Goal: Transaction & Acquisition: Purchase product/service

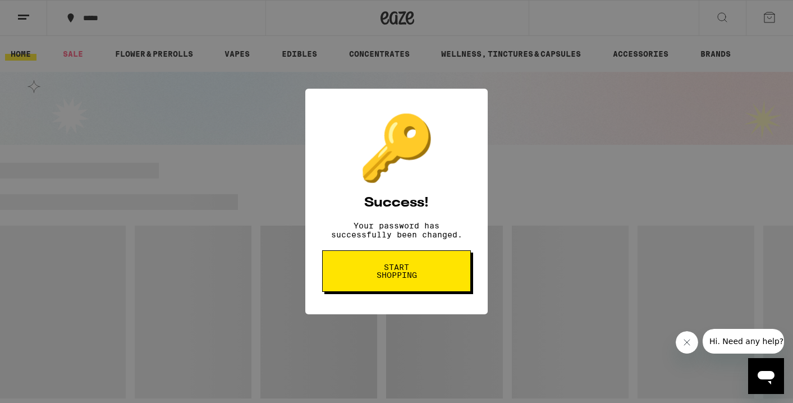
click at [390, 279] on span "Start shopping" at bounding box center [397, 271] width 58 height 16
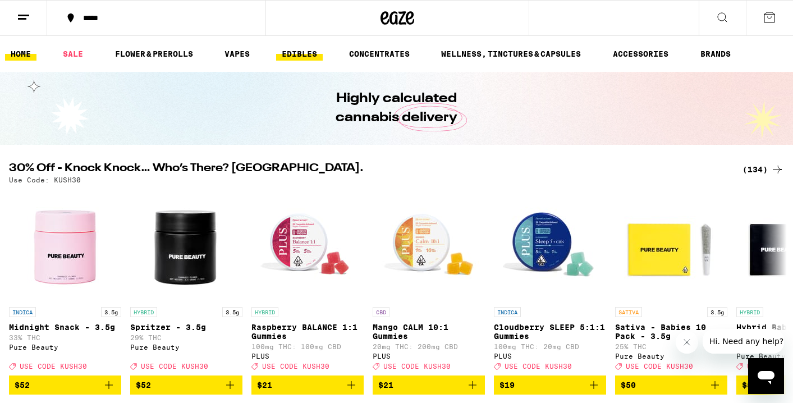
click at [309, 52] on link "EDIBLES" at bounding box center [299, 53] width 47 height 13
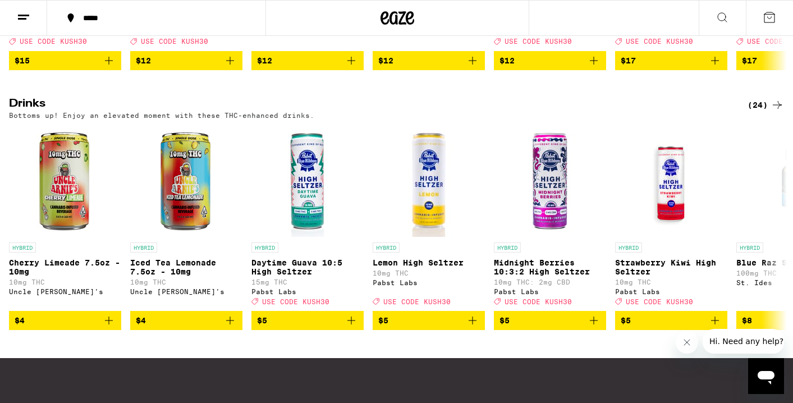
scroll to position [655, 0]
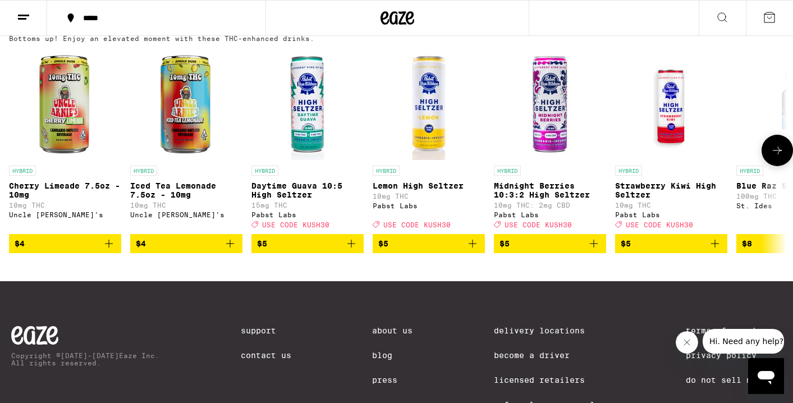
click at [473, 250] on icon "Add to bag" at bounding box center [472, 243] width 13 height 13
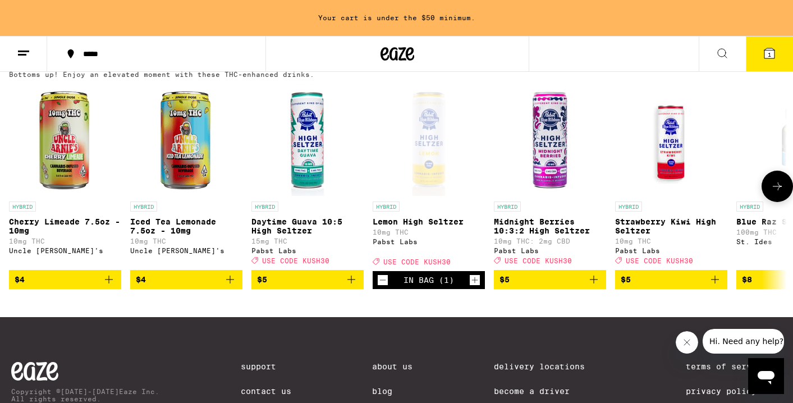
scroll to position [691, 0]
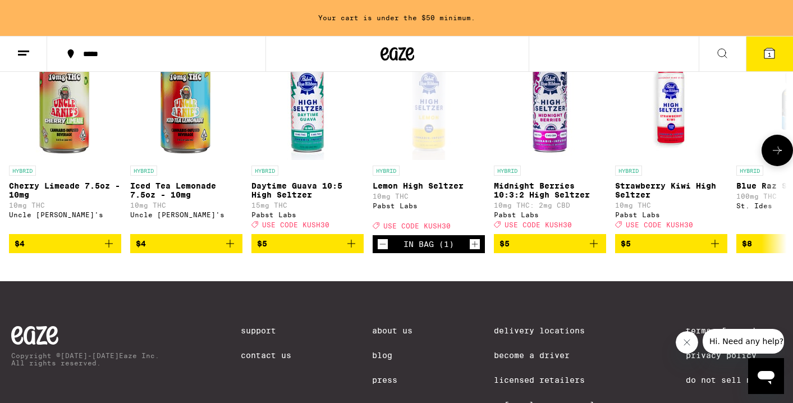
click at [782, 157] on icon at bounding box center [777, 150] width 13 height 13
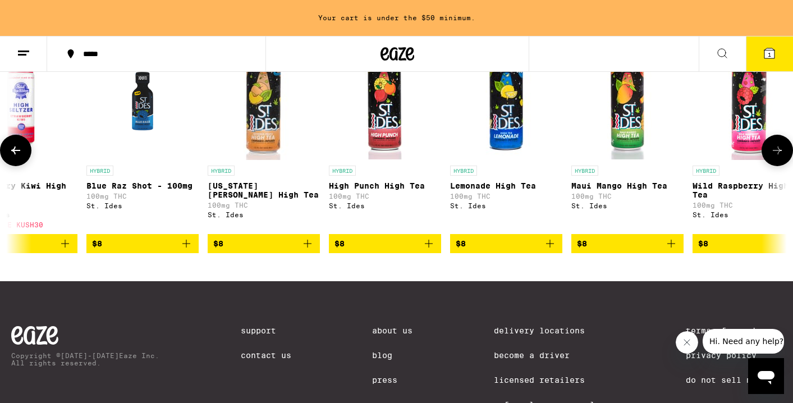
scroll to position [0, 653]
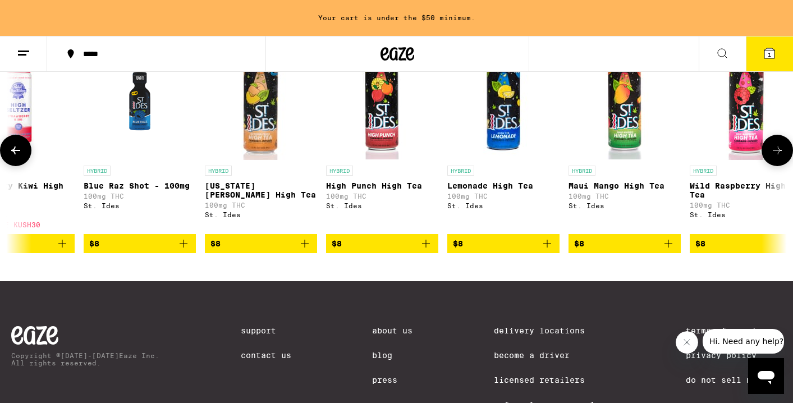
click at [383, 135] on img "Open page for High Punch High Tea from St. Ides" at bounding box center [382, 104] width 112 height 112
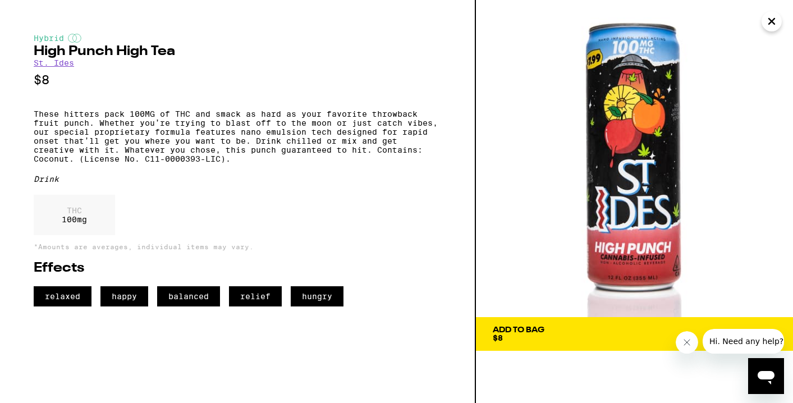
click at [764, 22] on button "Close" at bounding box center [772, 21] width 20 height 20
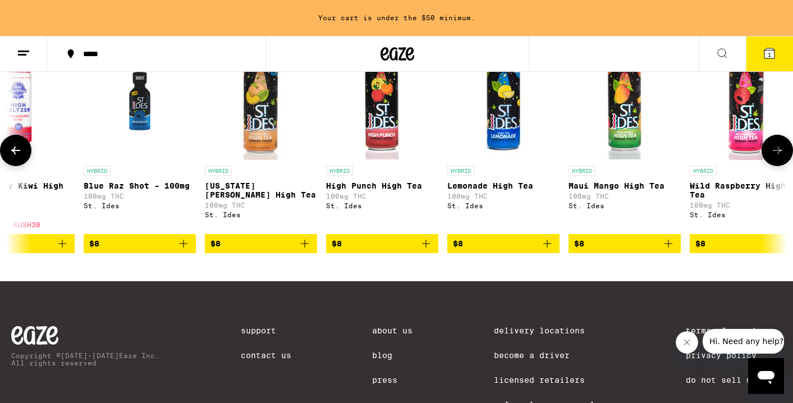
click at [775, 157] on icon at bounding box center [777, 150] width 13 height 13
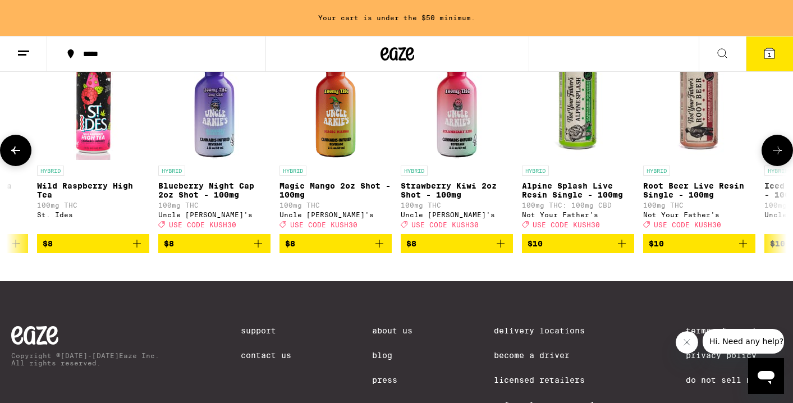
click at [775, 157] on icon at bounding box center [777, 150] width 13 height 13
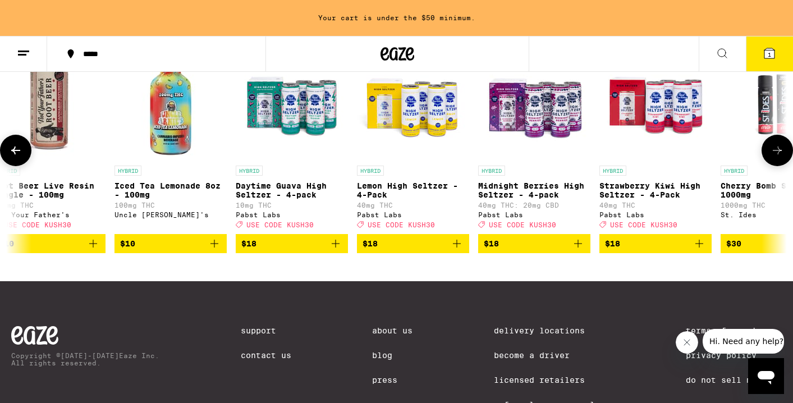
scroll to position [0, 1959]
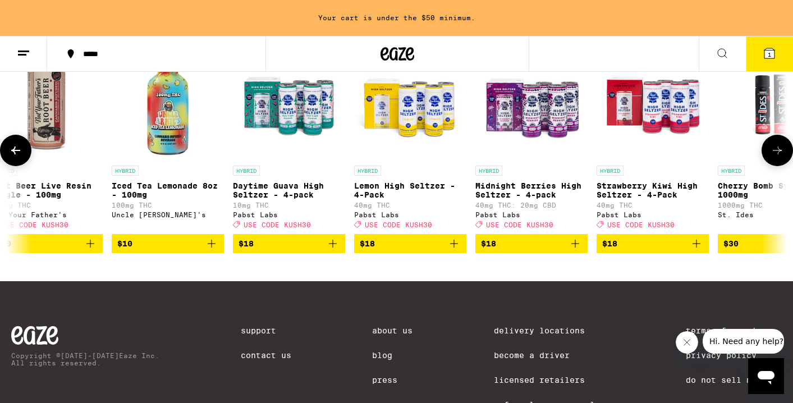
click at [775, 157] on icon at bounding box center [777, 150] width 13 height 13
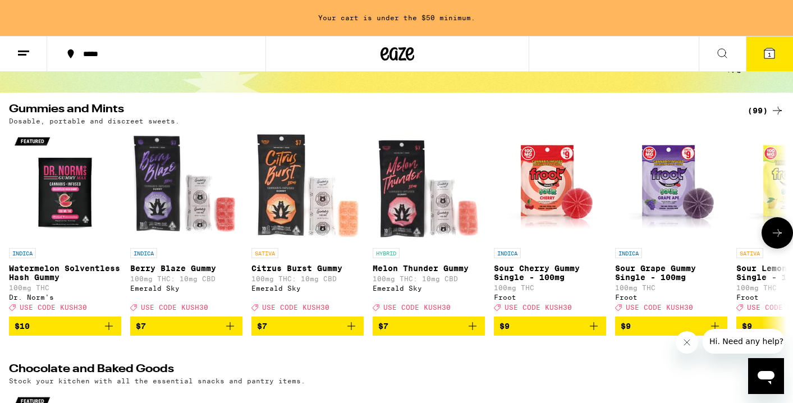
scroll to position [85, 0]
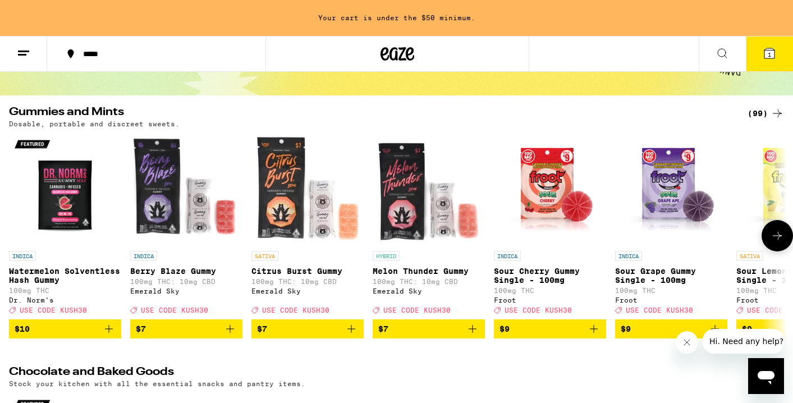
click at [777, 243] on icon at bounding box center [777, 235] width 13 height 13
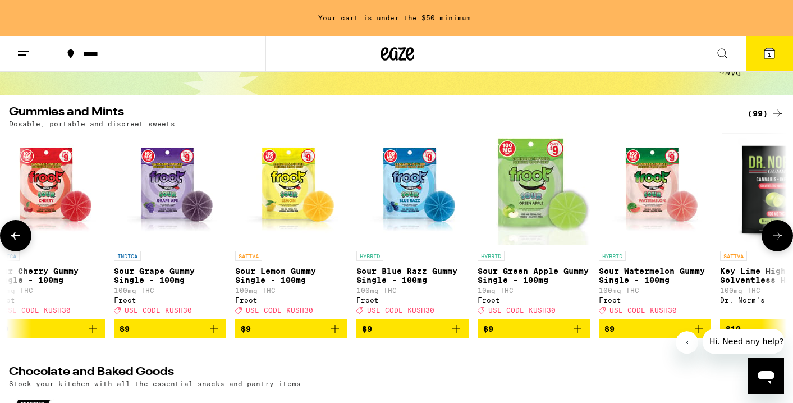
scroll to position [0, 653]
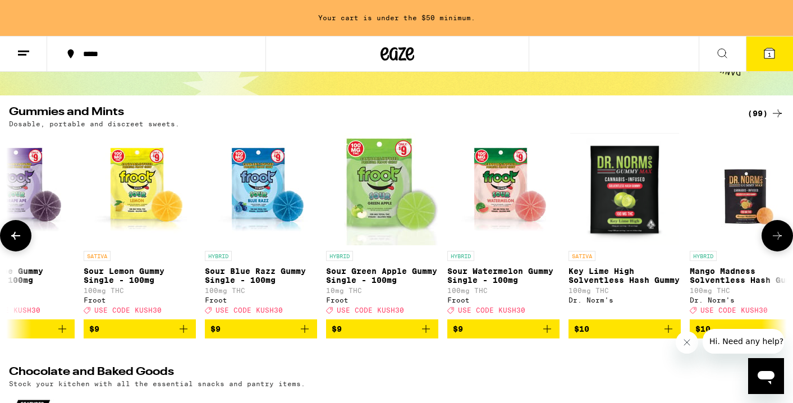
click at [777, 243] on icon at bounding box center [777, 235] width 13 height 13
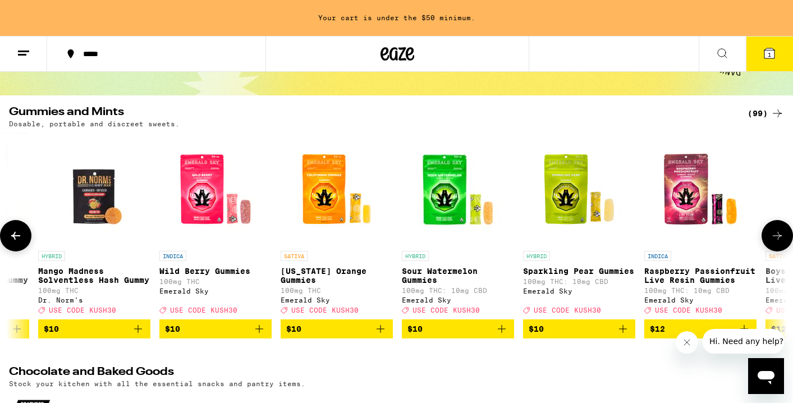
scroll to position [0, 1306]
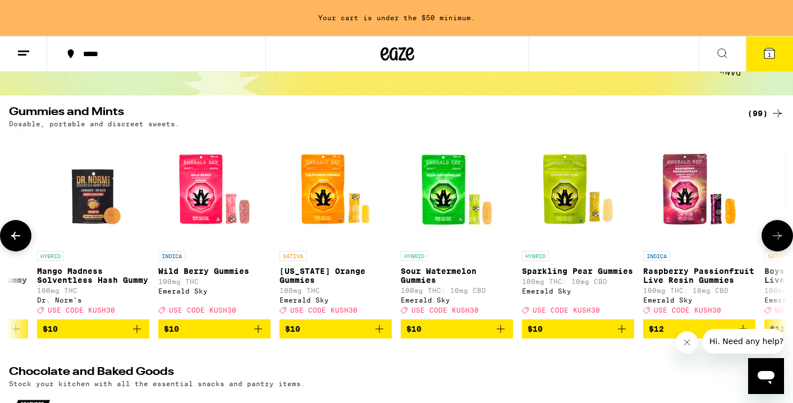
click at [777, 243] on icon at bounding box center [777, 235] width 13 height 13
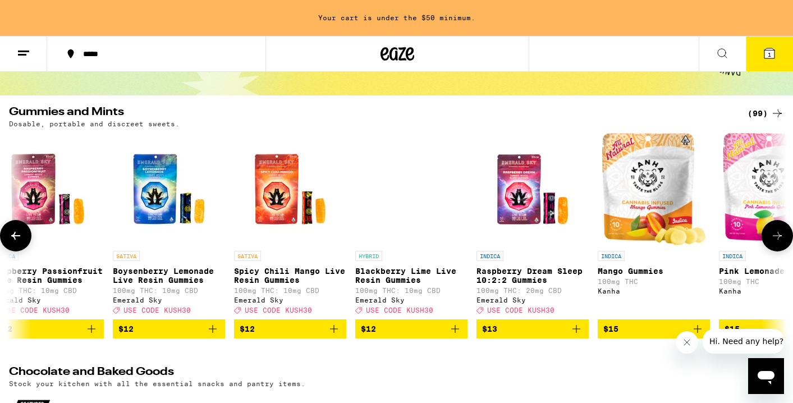
scroll to position [0, 1959]
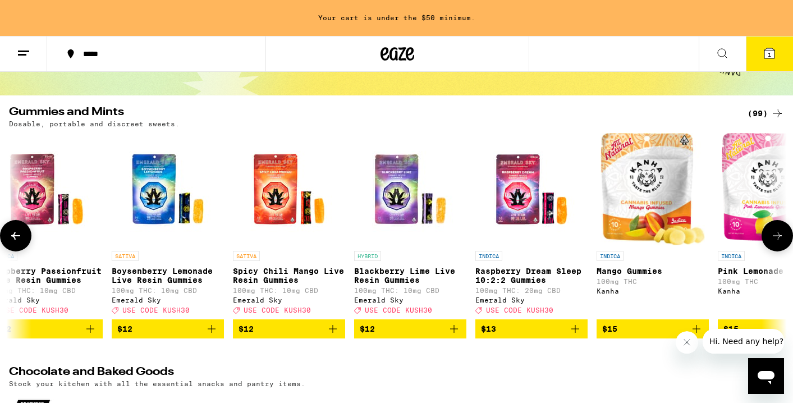
click at [777, 243] on icon at bounding box center [777, 235] width 13 height 13
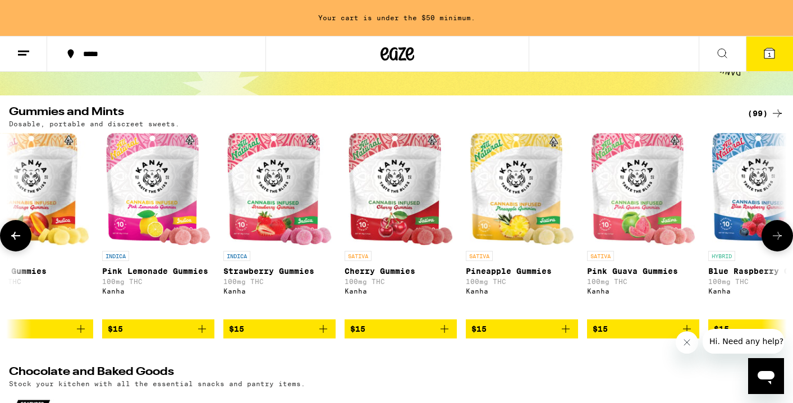
scroll to position [0, 2612]
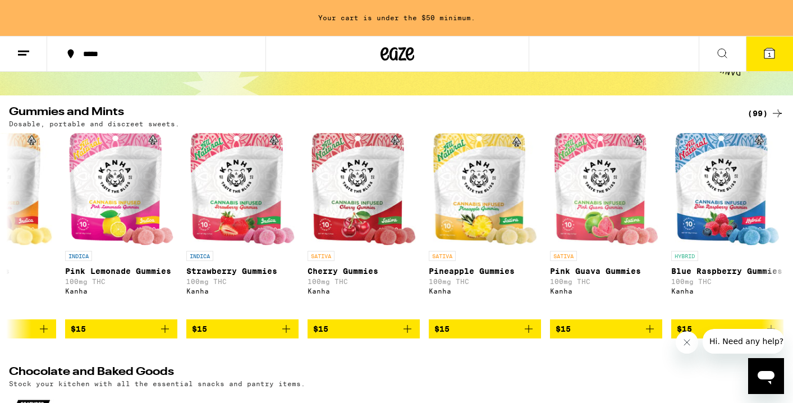
click at [768, 372] on icon "Open messaging window" at bounding box center [766, 377] width 17 height 13
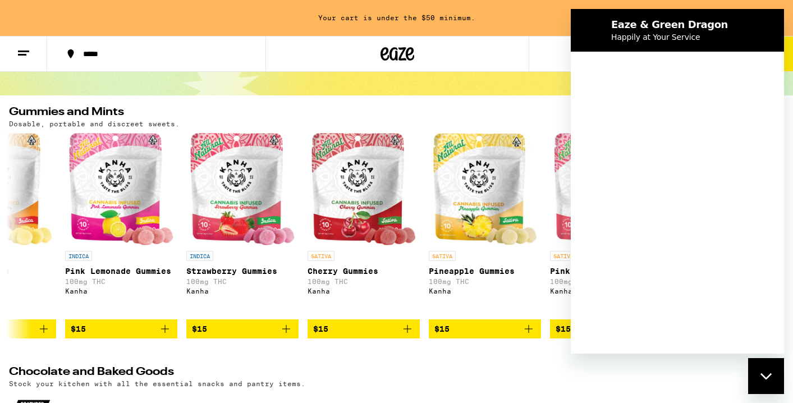
scroll to position [0, 0]
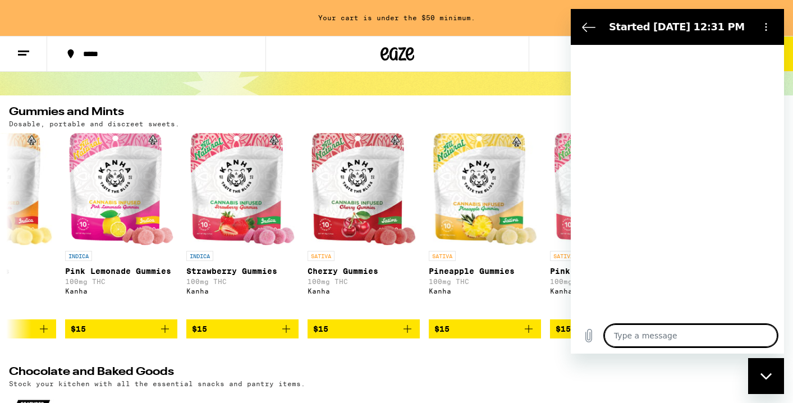
type textarea "x"
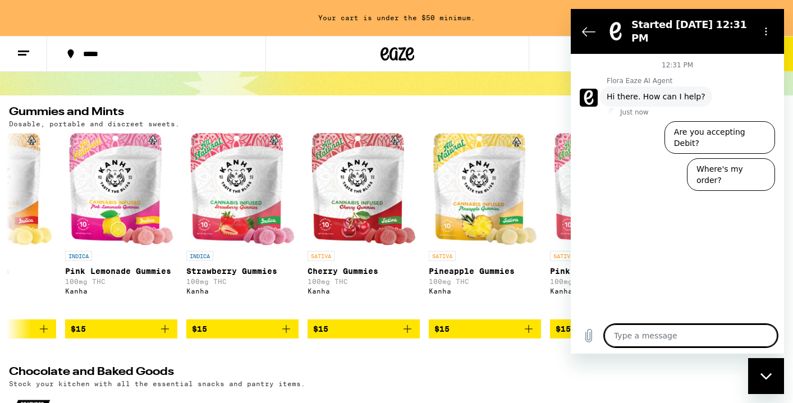
type textarea "n"
type textarea "x"
type textarea "ne"
type textarea "x"
type textarea "nee"
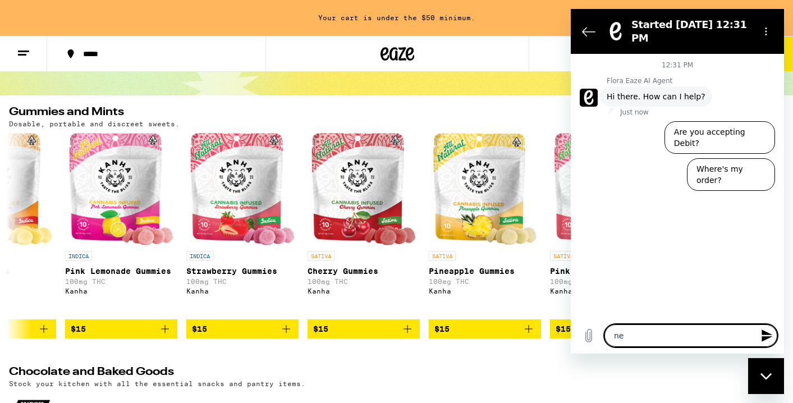
type textarea "x"
type textarea "need"
type textarea "x"
type textarea "need"
type textarea "x"
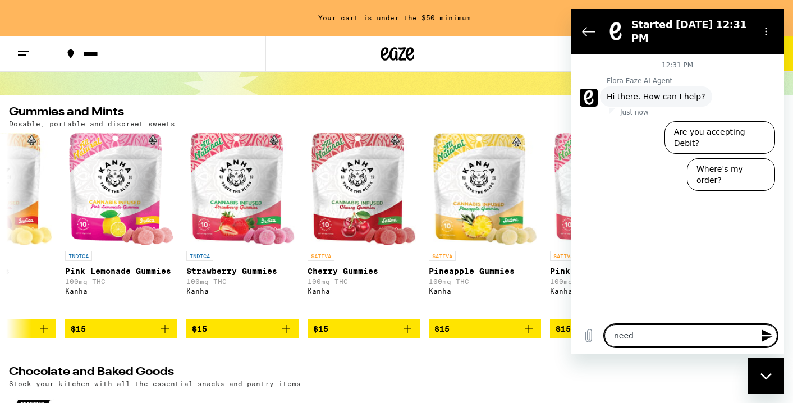
type textarea "need h"
type textarea "x"
type textarea "need he"
type textarea "x"
type textarea "need hel"
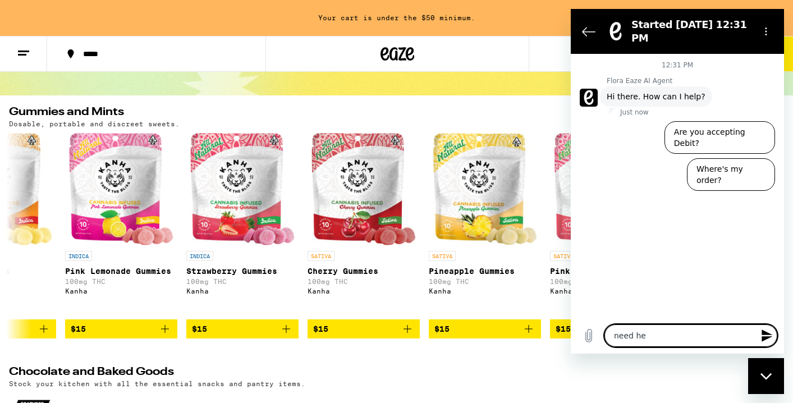
type textarea "x"
type textarea "need help"
type textarea "x"
type textarea "need help"
type textarea "x"
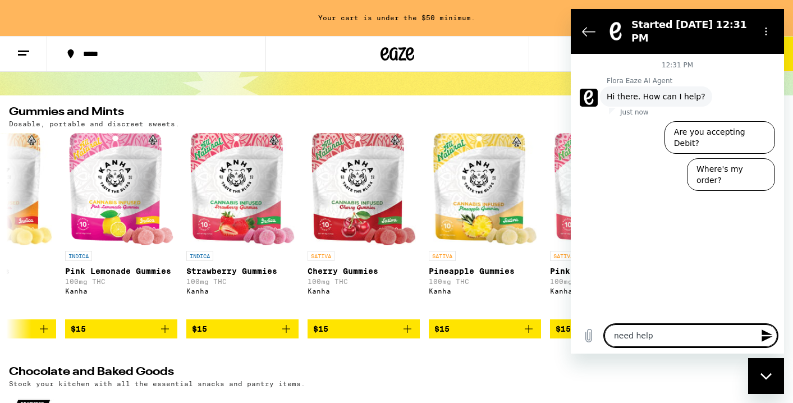
type textarea "need help c"
type textarea "x"
type textarea "need help ch"
type textarea "x"
type textarea "need help cho"
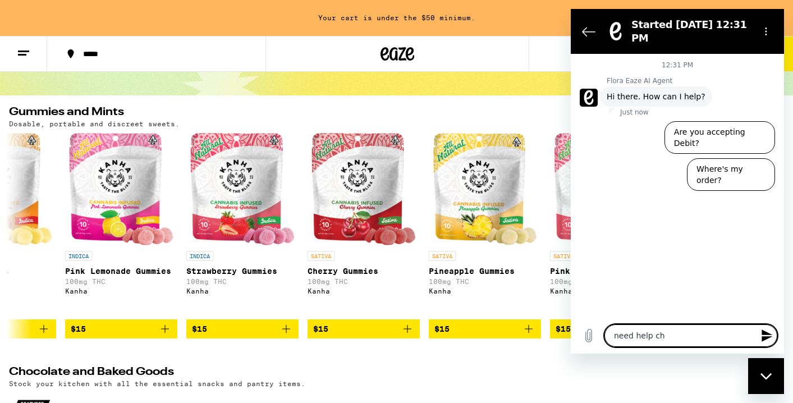
type textarea "x"
type textarea "need help choo"
type textarea "x"
type textarea "need help choos"
type textarea "x"
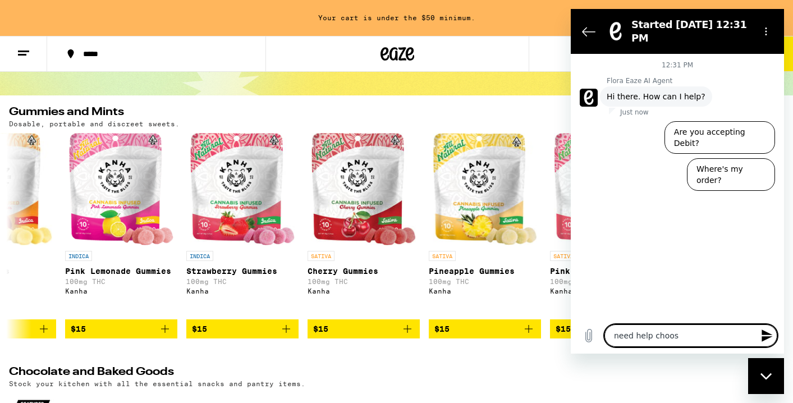
type textarea "need help choosi"
type textarea "x"
type textarea "need help choosin"
type textarea "x"
type textarea "need help choosing"
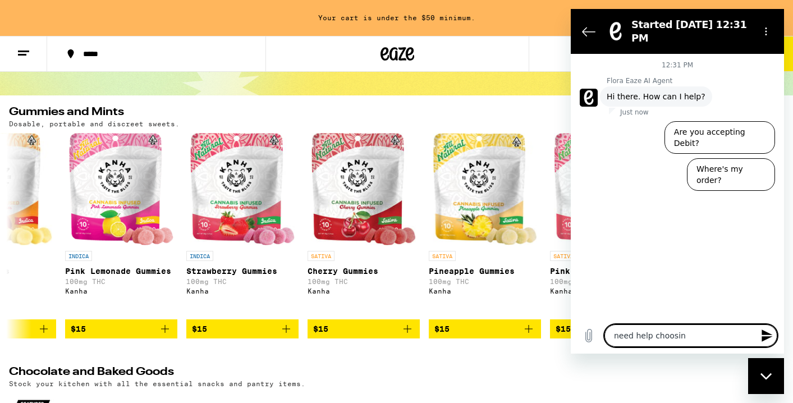
type textarea "x"
type textarea "need help choosing"
type textarea "x"
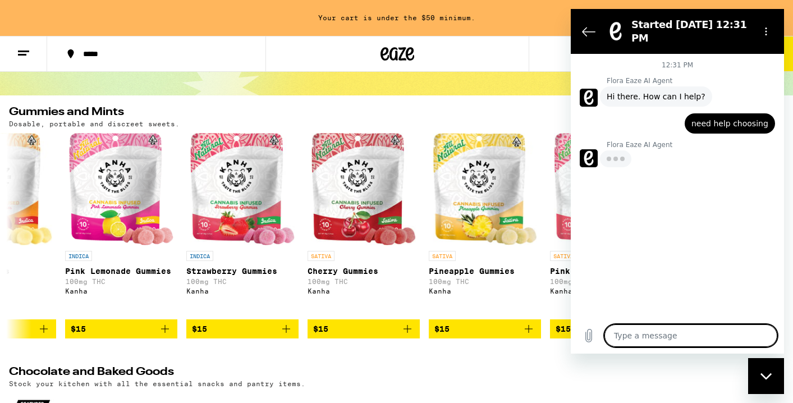
type textarea "x"
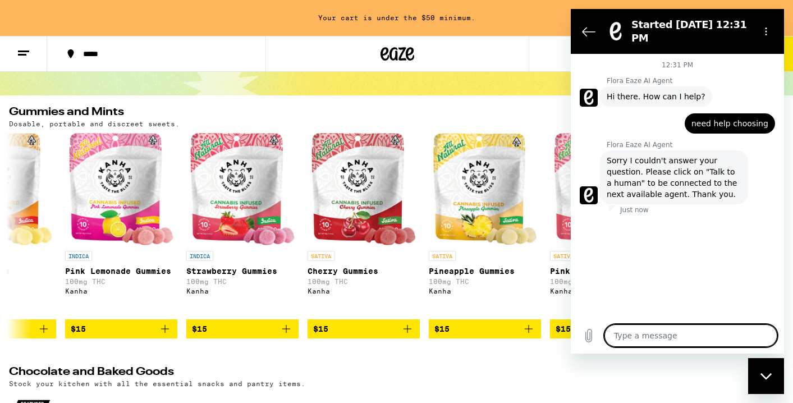
type textarea "t"
type textarea "x"
type textarea "ta"
type textarea "x"
type textarea "tal"
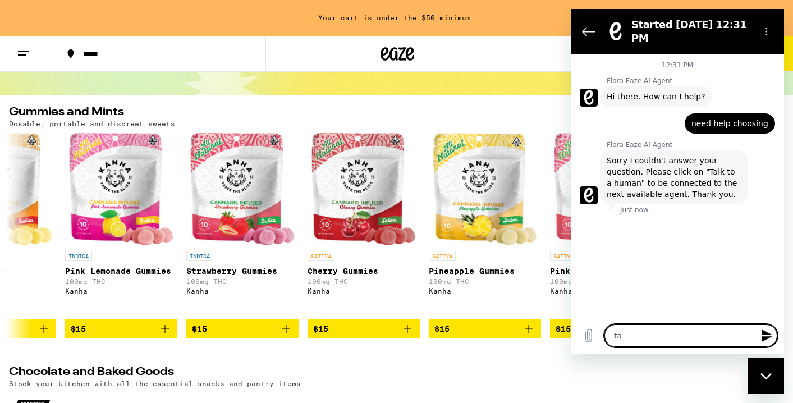
type textarea "x"
type textarea "talk"
type textarea "x"
type textarea "talk"
type textarea "x"
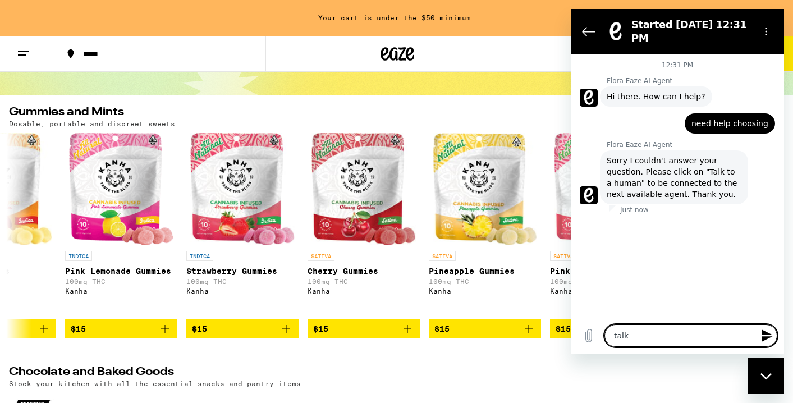
type textarea "talk t"
type textarea "x"
type textarea "talk to"
type textarea "x"
type textarea "talk to"
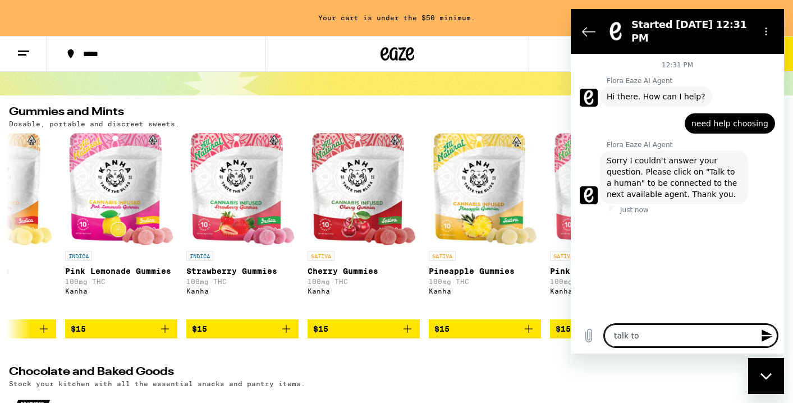
type textarea "x"
type textarea "talk to a"
type textarea "x"
type textarea "talk to a"
type textarea "x"
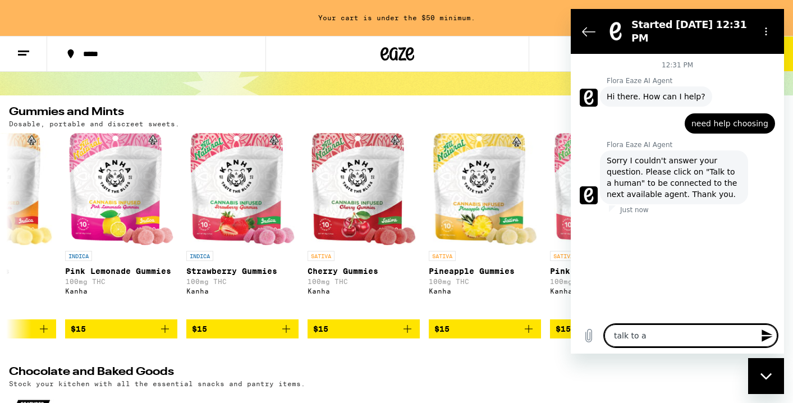
type textarea "talk to a h"
type textarea "x"
type textarea "talk to a hi"
type textarea "x"
type textarea "talk to a h"
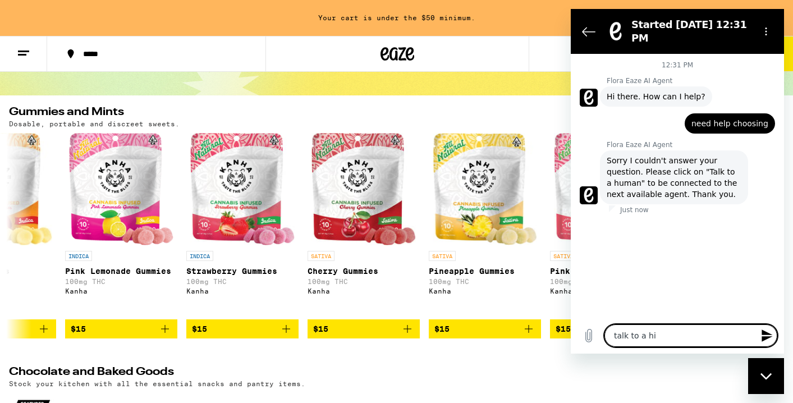
type textarea "x"
type textarea "talk to a hu"
type textarea "x"
type textarea "talk to a hum"
type textarea "x"
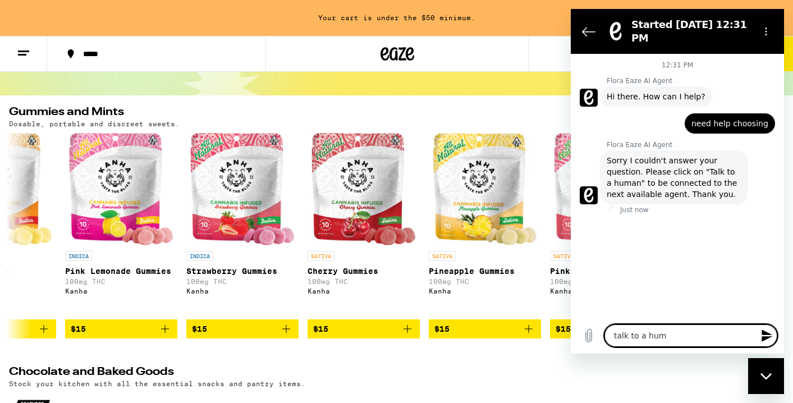
type textarea "talk to a huma"
type textarea "x"
type textarea "talk to a human"
type textarea "x"
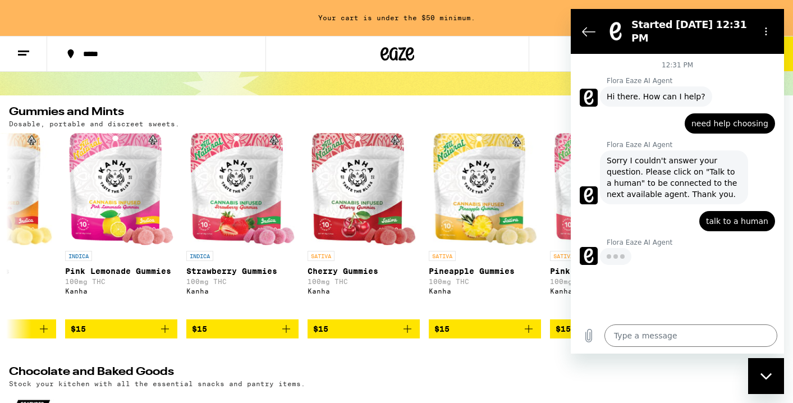
click at [518, 380] on h2 "Chocolate and Baked Goods" at bounding box center [369, 373] width 720 height 13
type textarea "x"
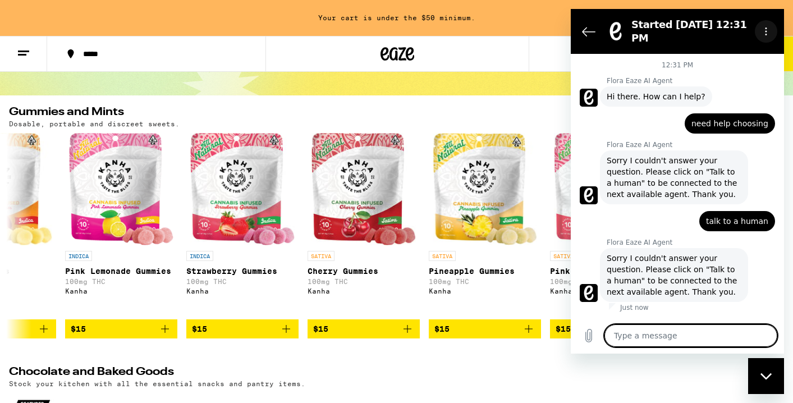
click at [763, 33] on icon "Options menu" at bounding box center [766, 31] width 9 height 9
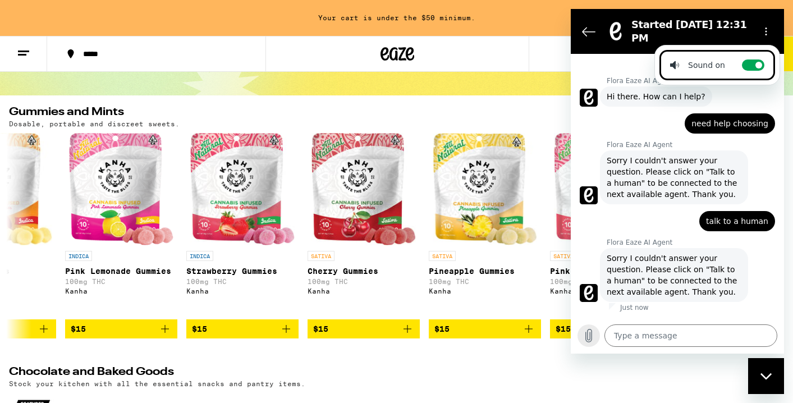
click at [590, 336] on icon "Upload file" at bounding box center [588, 335] width 13 height 13
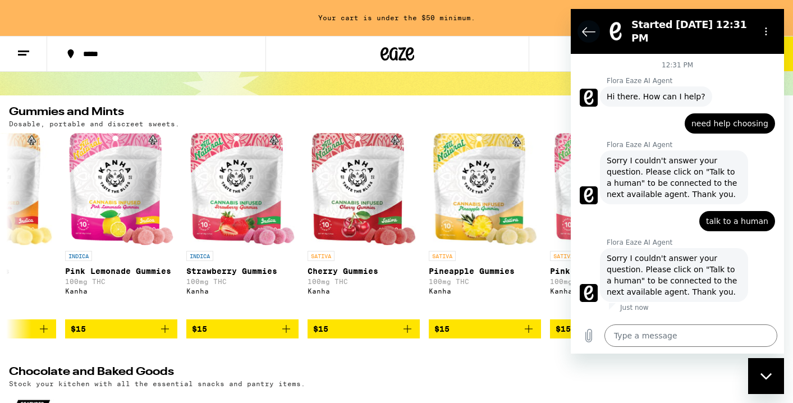
click at [587, 32] on icon "Back to the conversation list" at bounding box center [588, 31] width 13 height 13
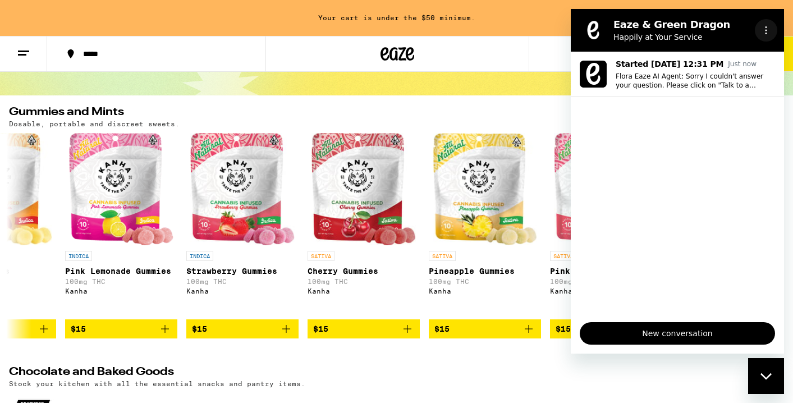
click at [764, 26] on icon "Options menu" at bounding box center [766, 30] width 9 height 9
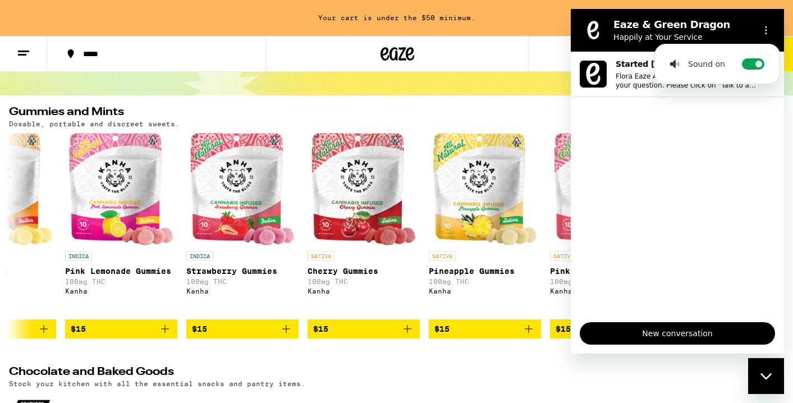
click at [519, 34] on div "Your cart is under the $50 minimum." at bounding box center [396, 18] width 793 height 36
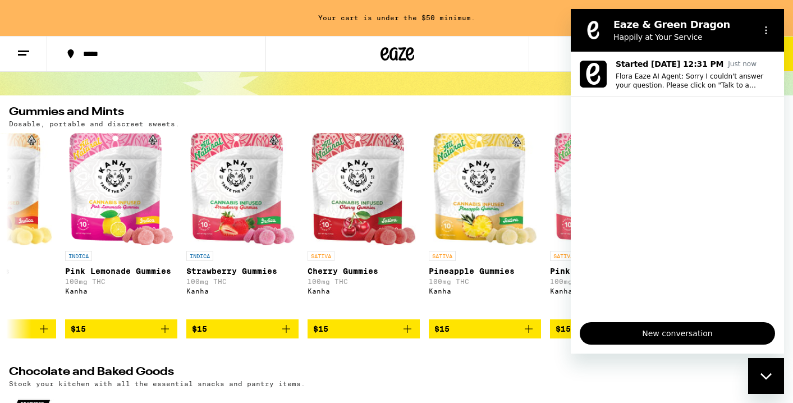
click at [519, 34] on div "Your cart is under the $50 minimum." at bounding box center [396, 18] width 793 height 36
click at [767, 379] on icon "Close messaging window" at bounding box center [767, 376] width 12 height 7
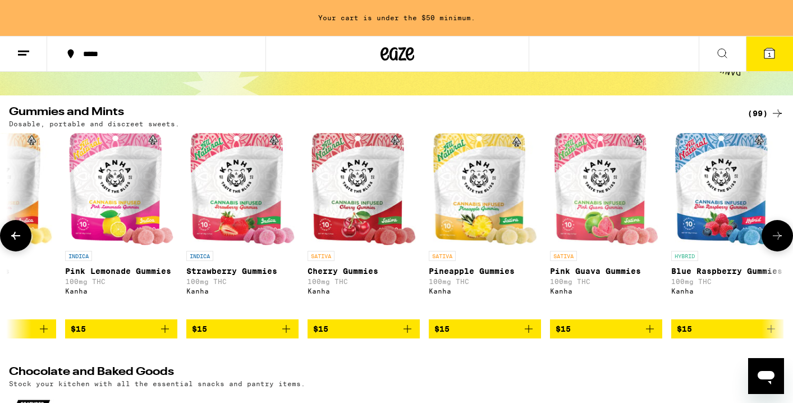
click at [777, 241] on icon at bounding box center [777, 235] width 13 height 13
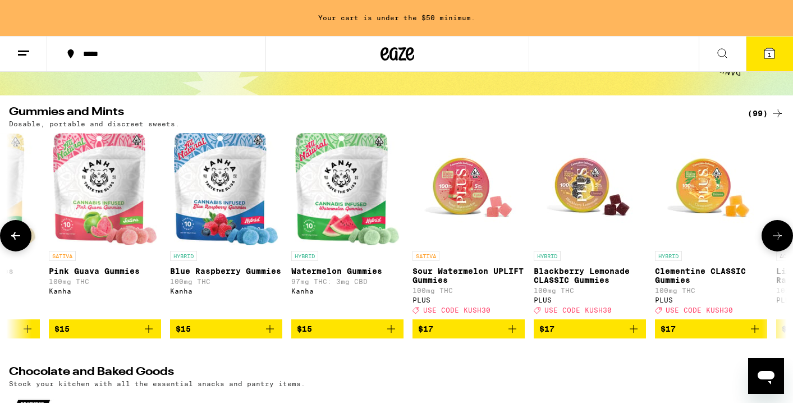
scroll to position [0, 3265]
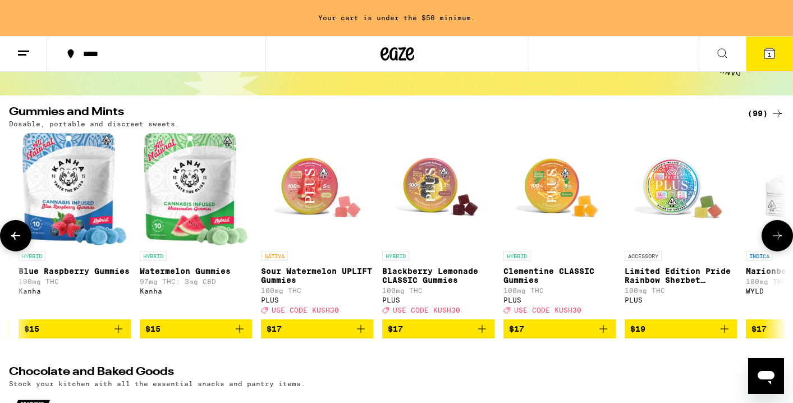
click at [360, 336] on icon "Add to bag" at bounding box center [360, 328] width 13 height 13
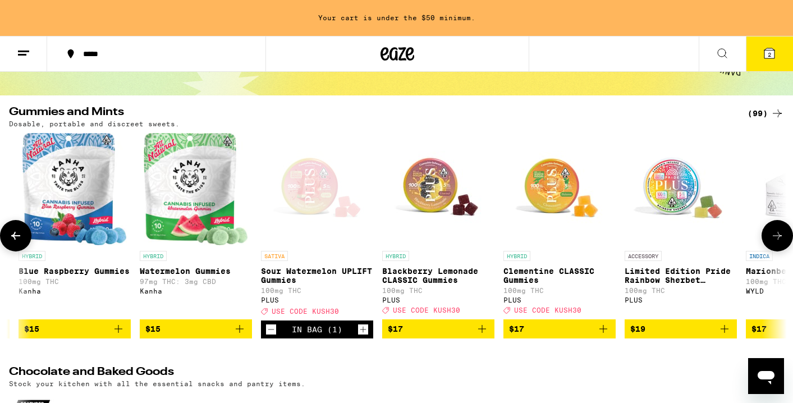
click at [775, 239] on icon at bounding box center [777, 235] width 13 height 13
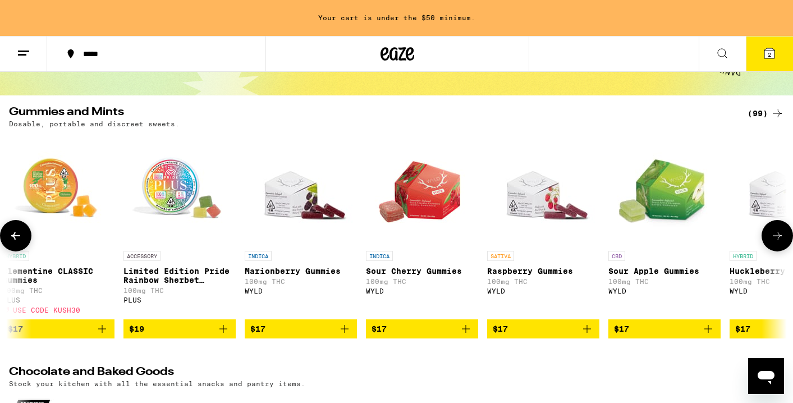
scroll to position [0, 3918]
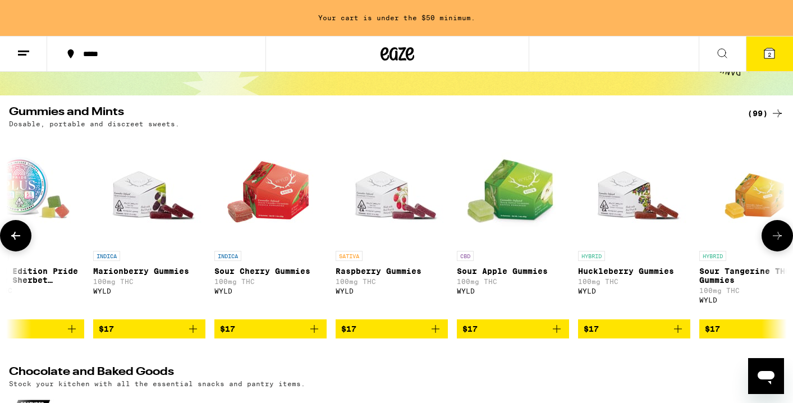
click at [775, 240] on icon at bounding box center [777, 235] width 13 height 13
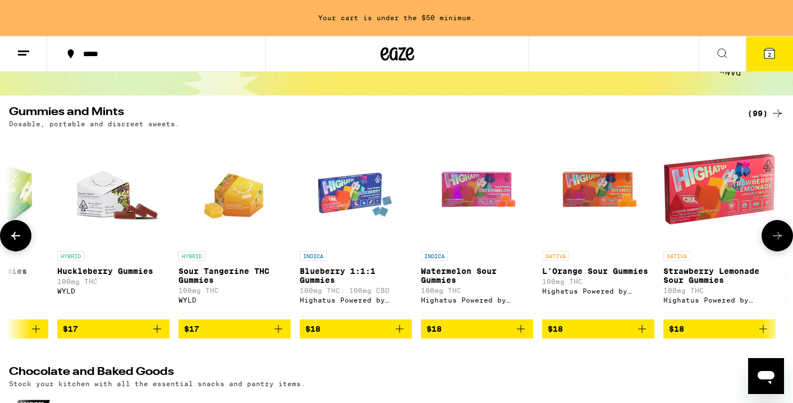
scroll to position [0, 4571]
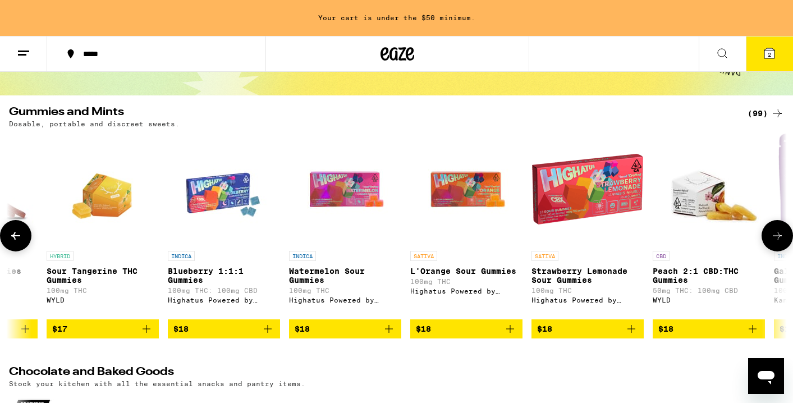
click at [775, 240] on icon at bounding box center [777, 235] width 13 height 13
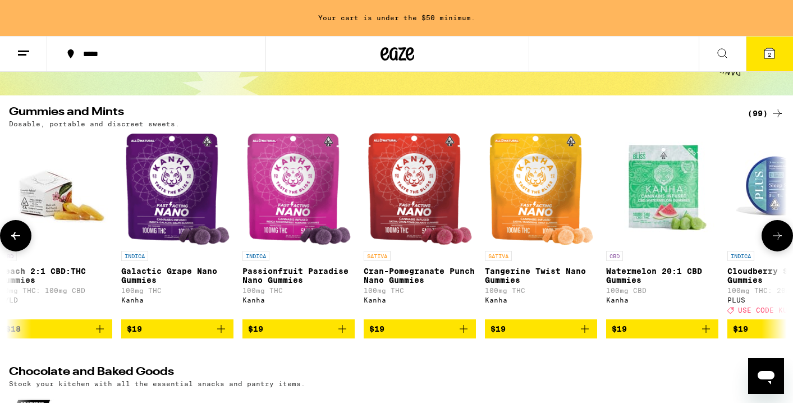
click at [775, 240] on icon at bounding box center [777, 236] width 9 height 8
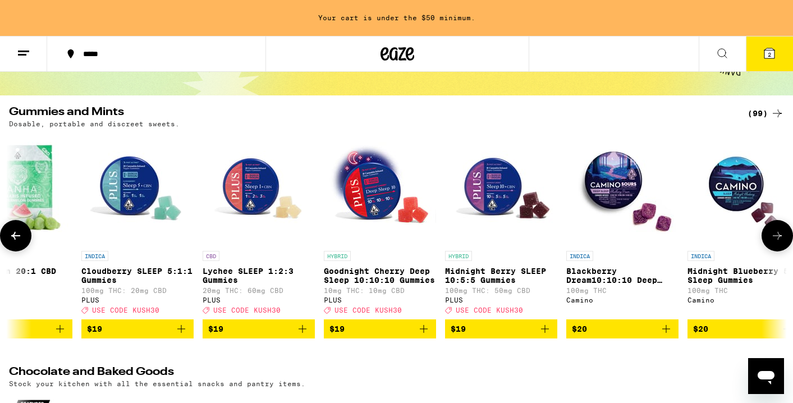
scroll to position [0, 5878]
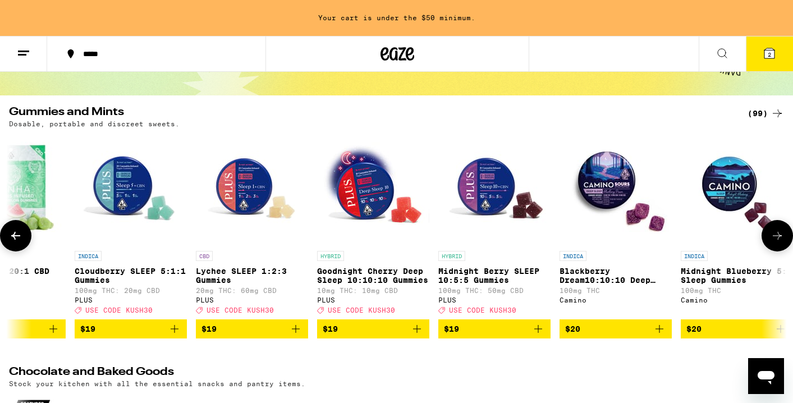
click at [177, 336] on icon "Add to bag" at bounding box center [174, 328] width 13 height 13
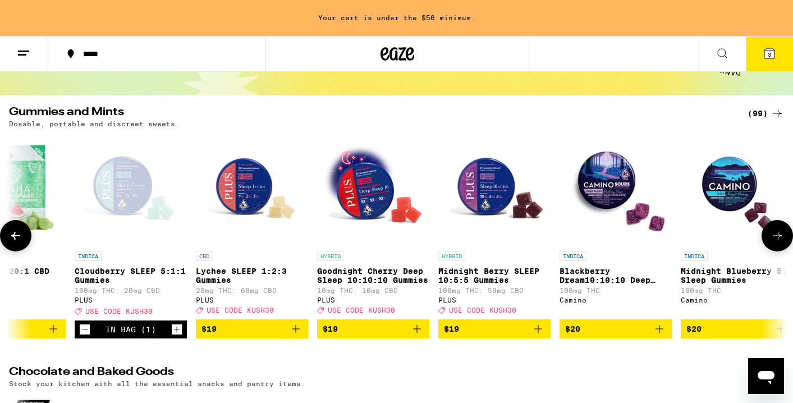
click at [776, 243] on icon at bounding box center [777, 235] width 13 height 13
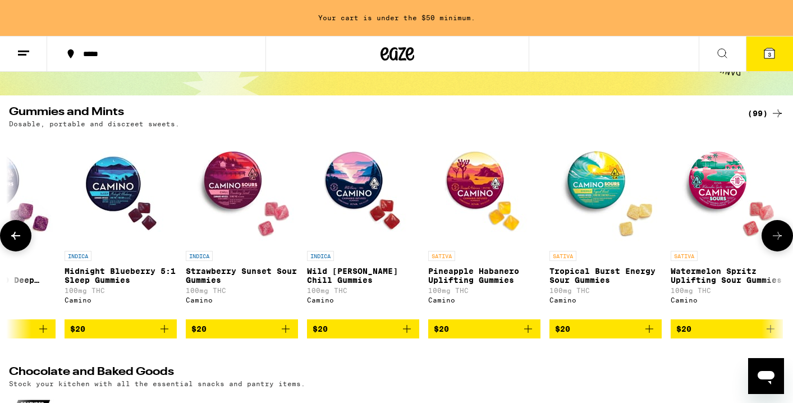
scroll to position [0, 6531]
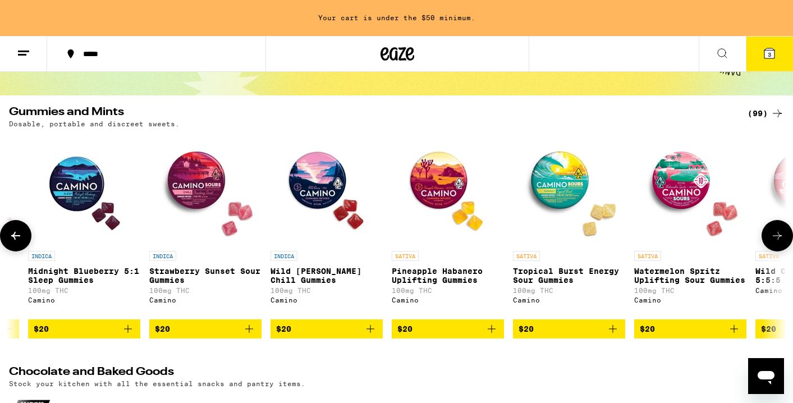
click at [775, 243] on icon at bounding box center [777, 235] width 13 height 13
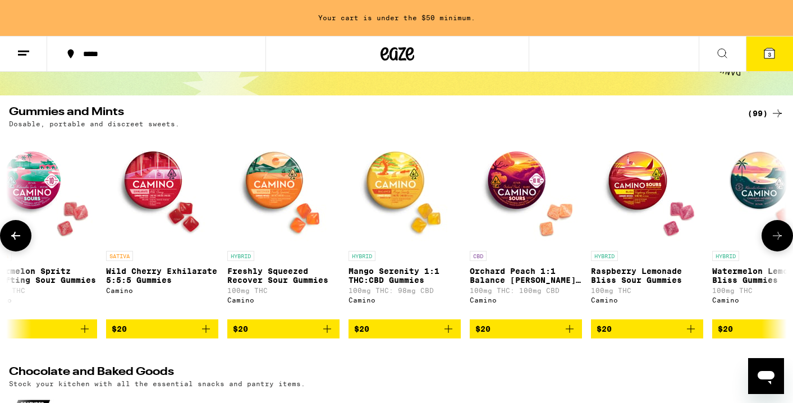
scroll to position [0, 7184]
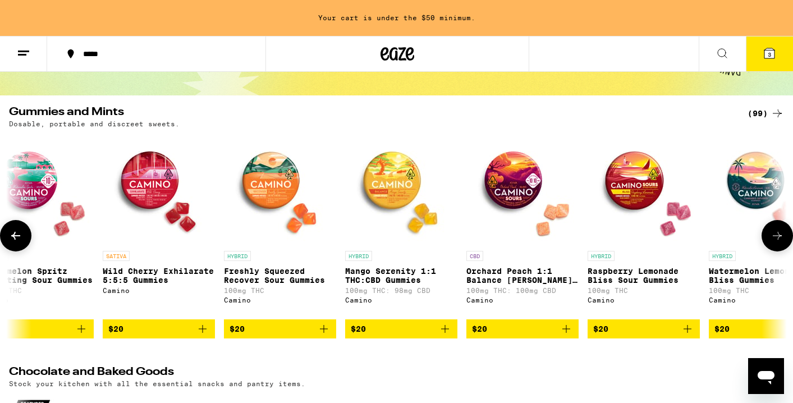
click at [687, 333] on icon "Add to bag" at bounding box center [688, 329] width 8 height 8
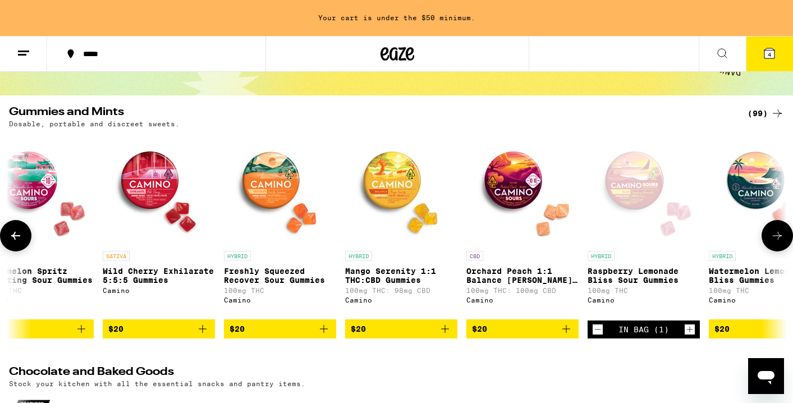
scroll to position [49, 0]
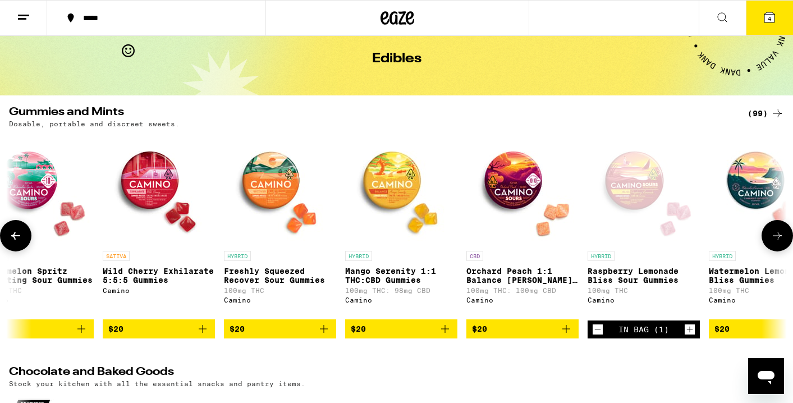
click at [775, 242] on icon at bounding box center [777, 235] width 13 height 13
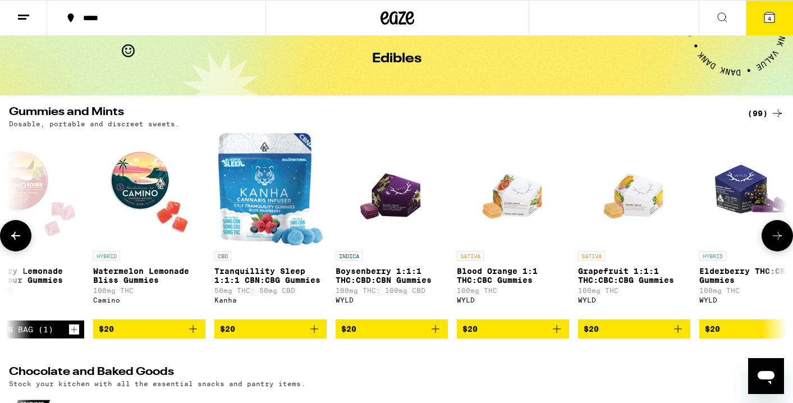
scroll to position [0, 7837]
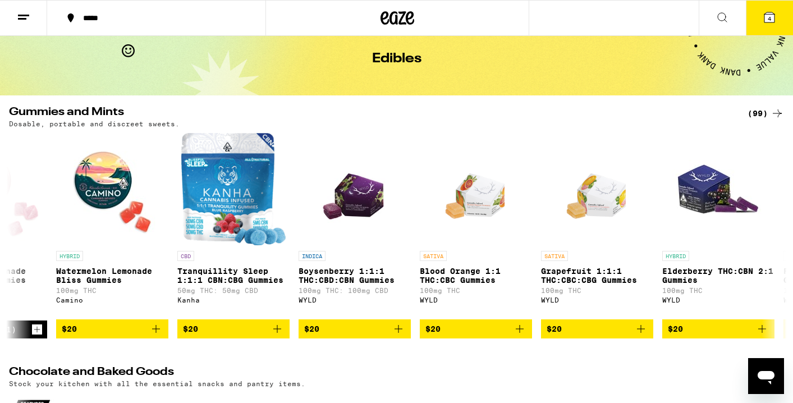
click at [768, 20] on span "4" at bounding box center [769, 18] width 3 height 7
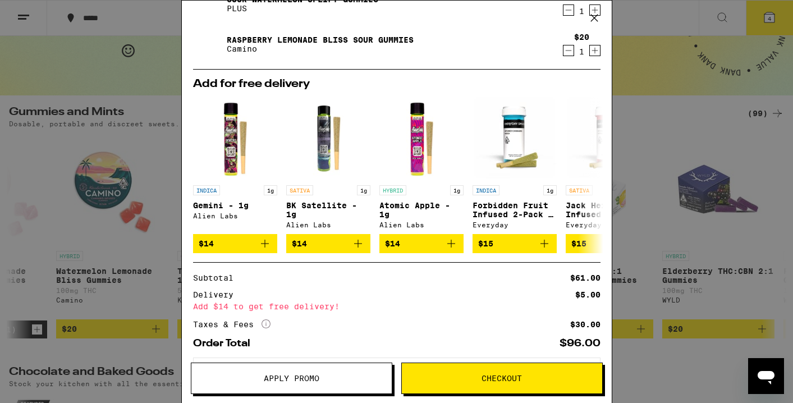
scroll to position [132, 0]
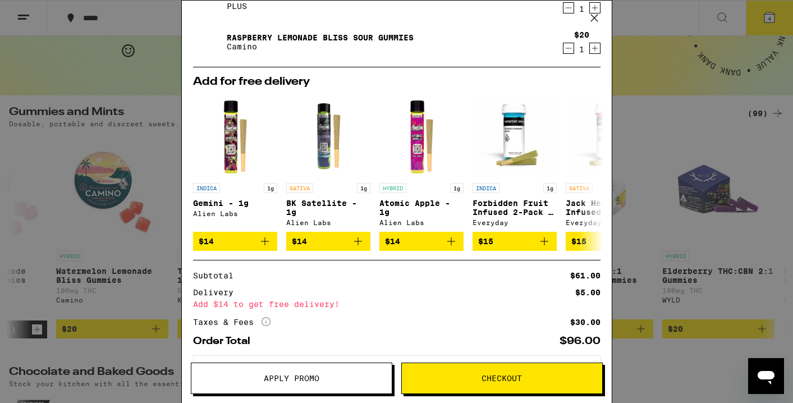
click at [302, 377] on span "Apply Promo" at bounding box center [292, 379] width 56 height 8
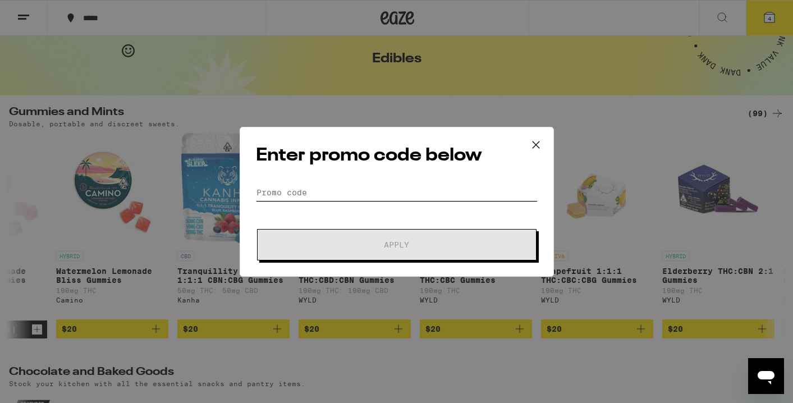
click at [291, 191] on input "Promo Code" at bounding box center [397, 192] width 282 height 17
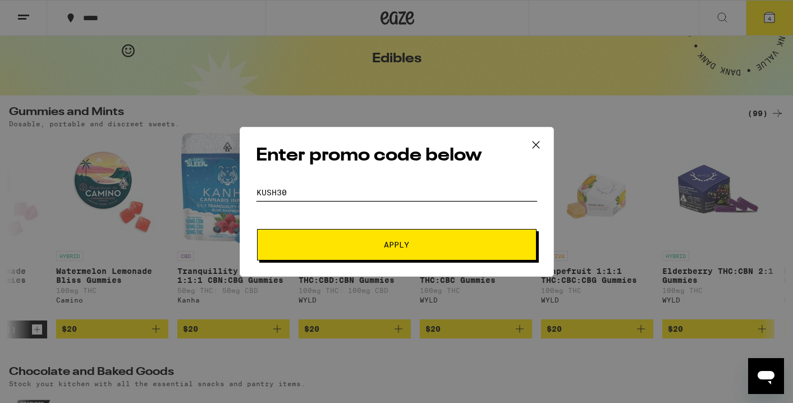
type input "kush30"
click at [303, 232] on button "Apply" at bounding box center [397, 244] width 280 height 31
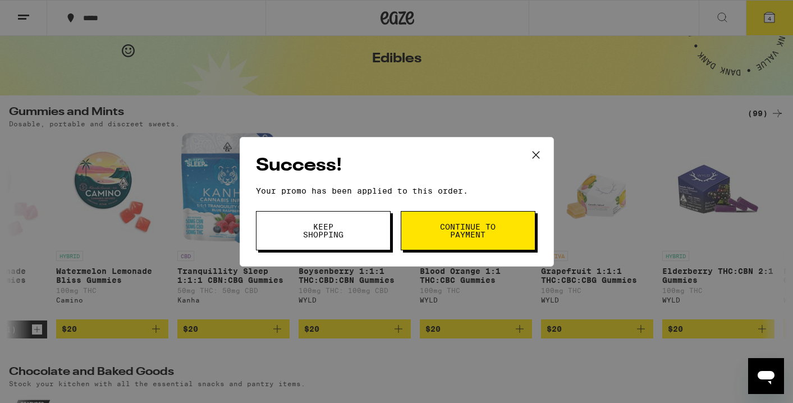
click at [453, 236] on span "Continue to payment" at bounding box center [468, 231] width 57 height 16
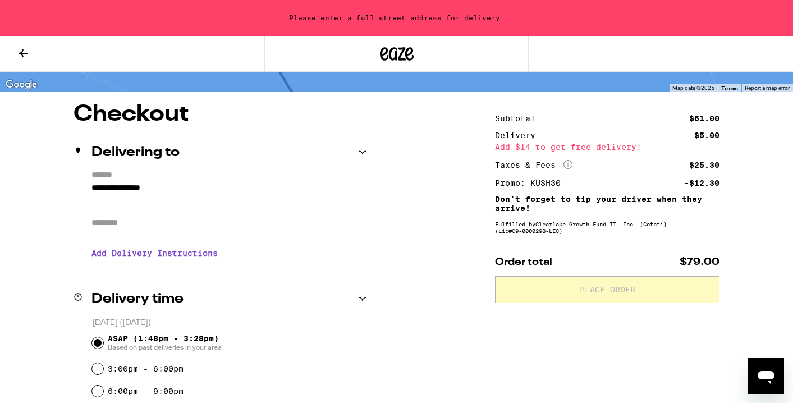
scroll to position [70, 0]
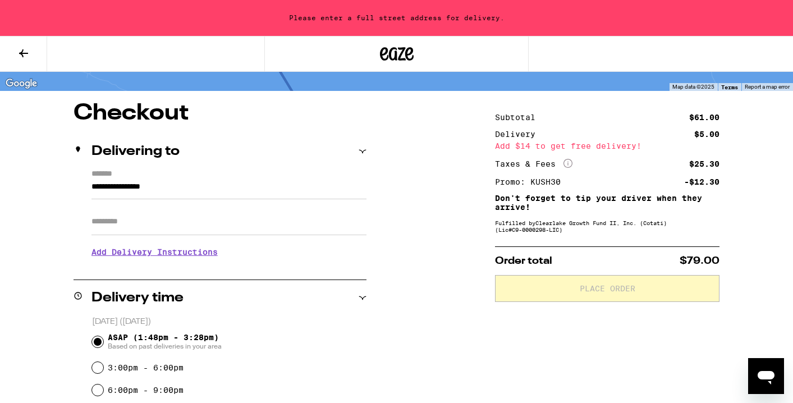
click at [21, 57] on icon at bounding box center [23, 53] width 13 height 13
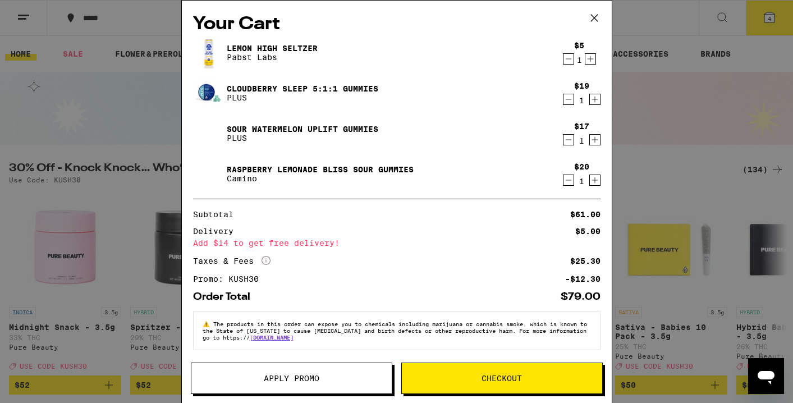
click at [594, 19] on icon at bounding box center [594, 18] width 17 height 17
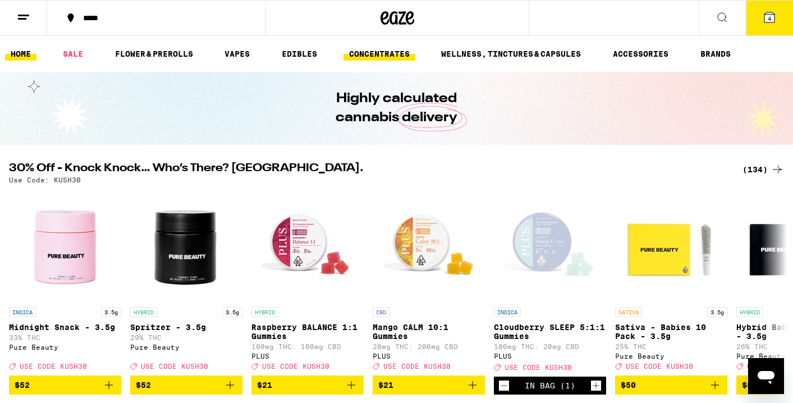
click at [398, 53] on link "CONCENTRATES" at bounding box center [380, 53] width 72 height 13
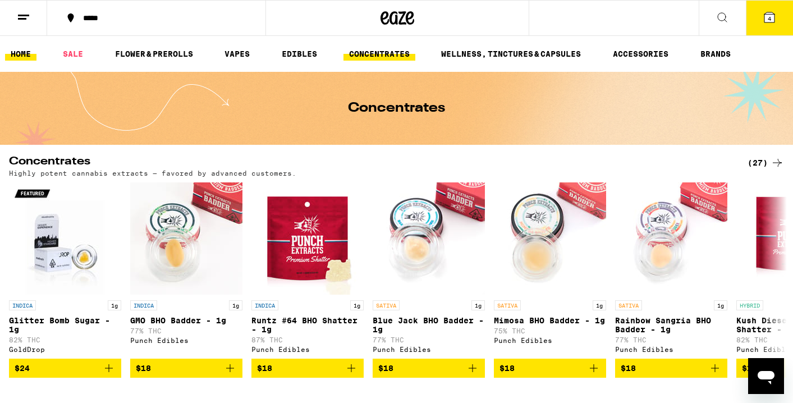
click at [30, 54] on link "HOME" at bounding box center [20, 53] width 31 height 13
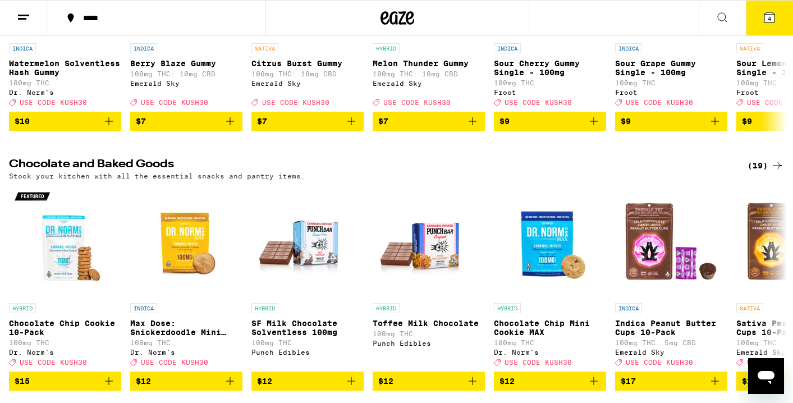
scroll to position [3440, 0]
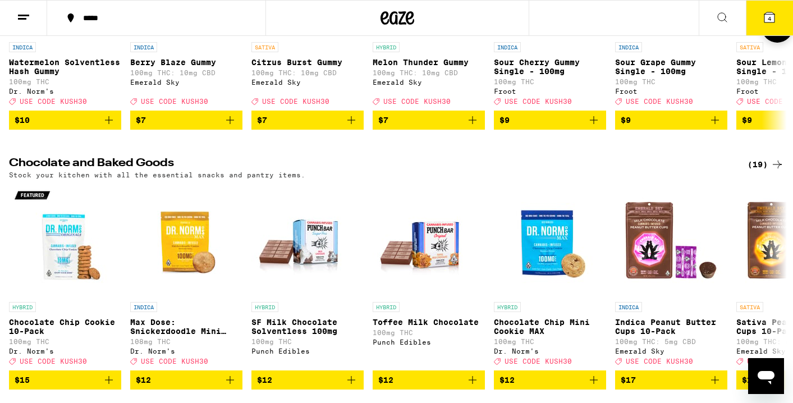
click at [778, 31] on icon at bounding box center [777, 27] width 9 height 8
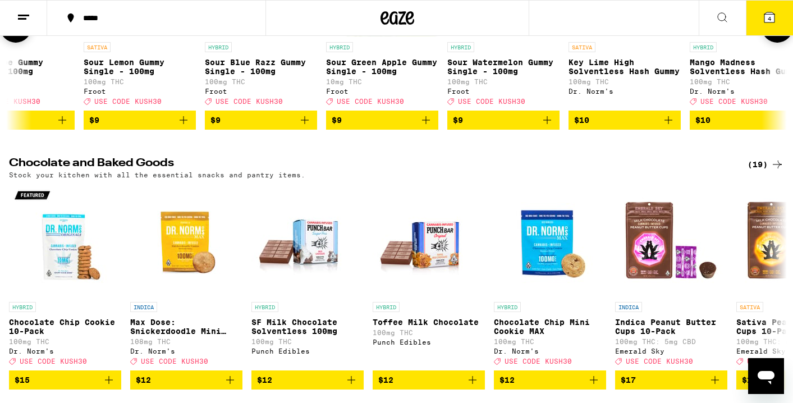
click at [778, 31] on icon at bounding box center [777, 27] width 9 height 8
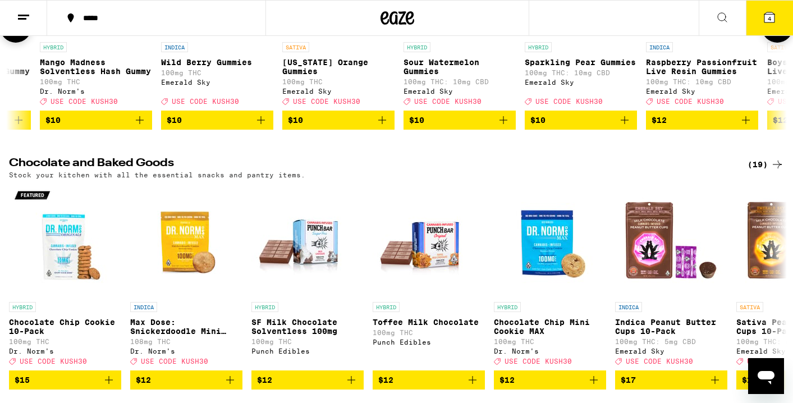
scroll to position [0, 1306]
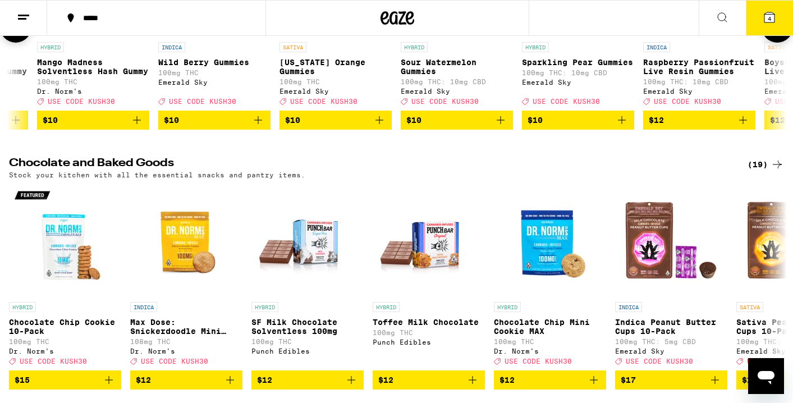
click at [778, 31] on icon at bounding box center [777, 27] width 9 height 8
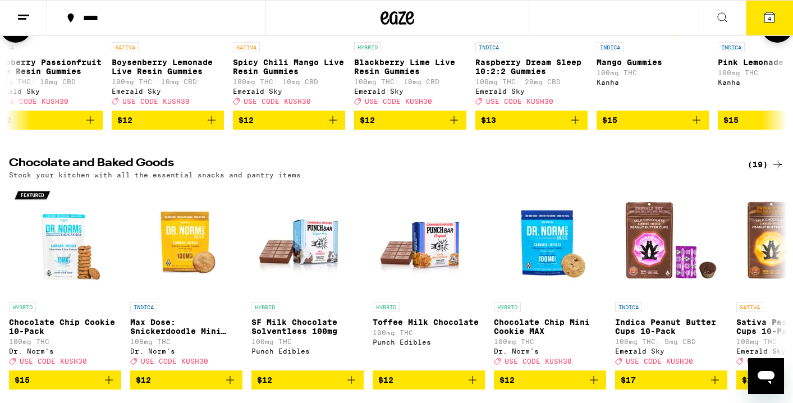
click at [778, 31] on icon at bounding box center [777, 27] width 9 height 8
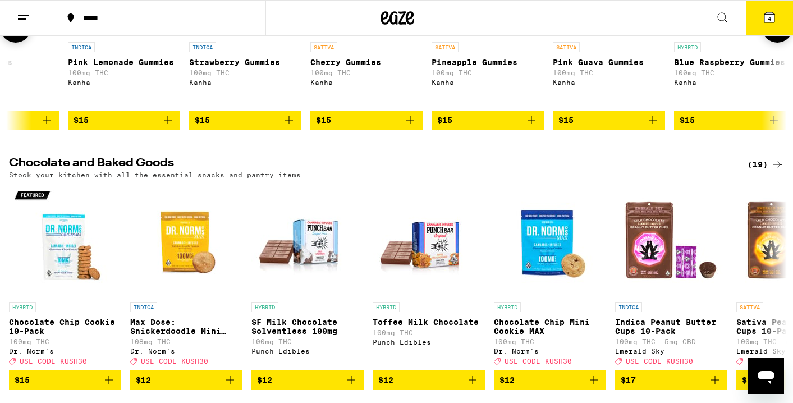
scroll to position [0, 2612]
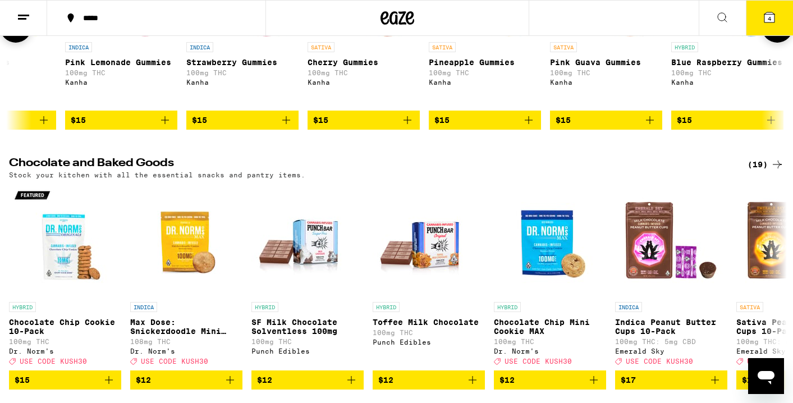
click at [778, 31] on icon at bounding box center [777, 27] width 9 height 8
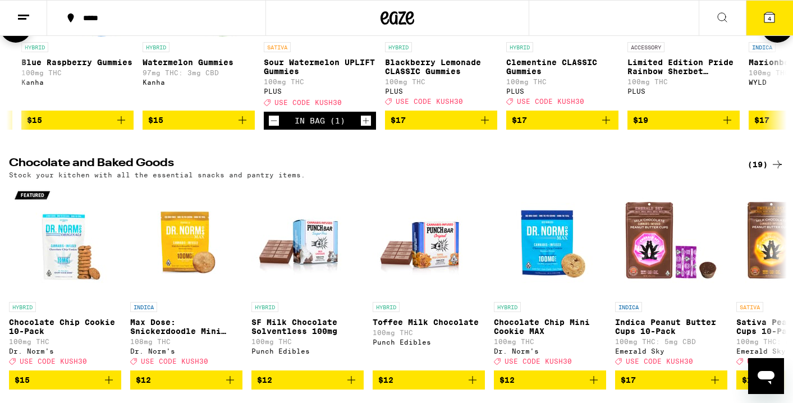
scroll to position [0, 3265]
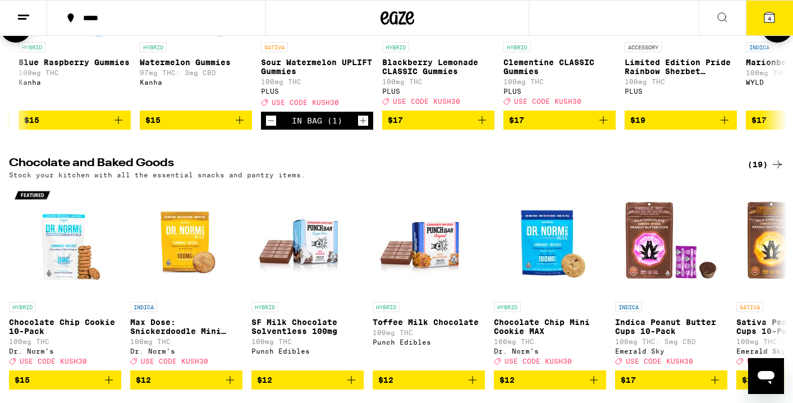
click at [778, 31] on icon at bounding box center [777, 27] width 9 height 8
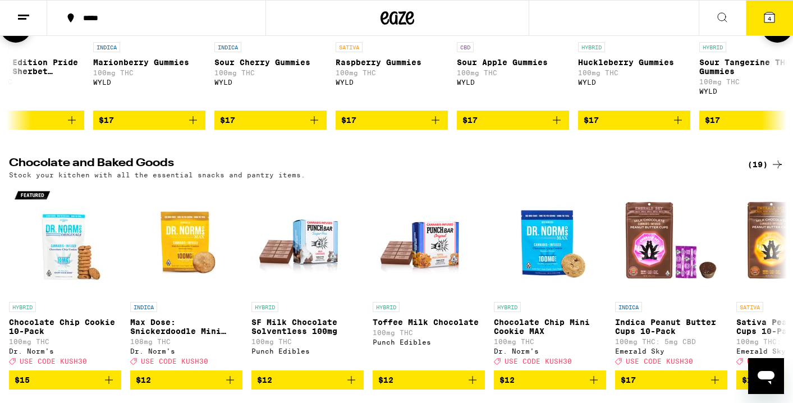
click at [778, 31] on icon at bounding box center [777, 27] width 9 height 8
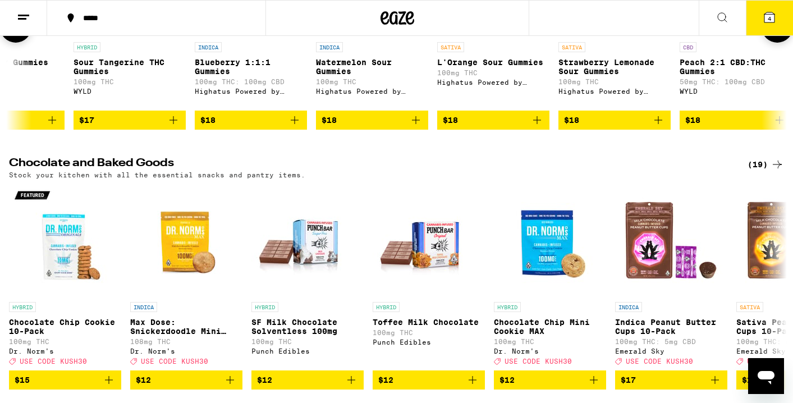
scroll to position [0, 4571]
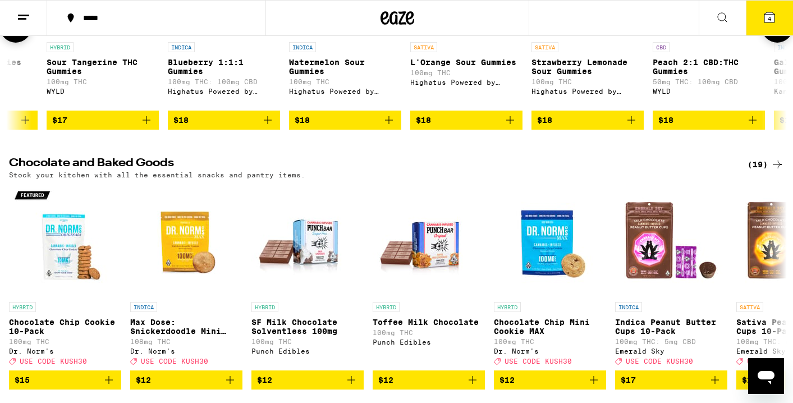
click at [778, 31] on icon at bounding box center [777, 27] width 9 height 8
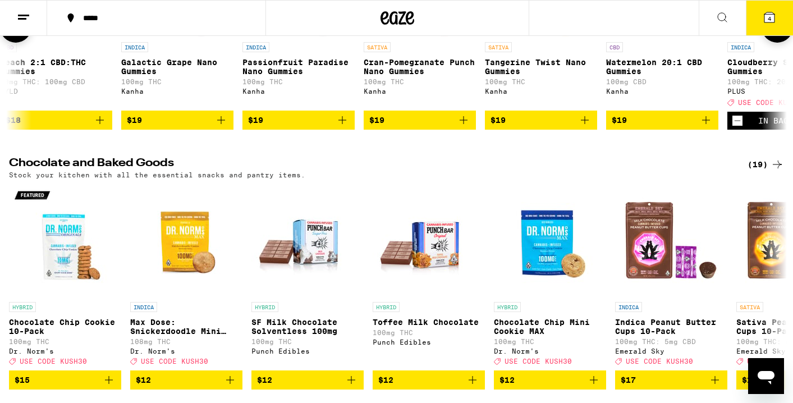
click at [778, 31] on icon at bounding box center [777, 27] width 9 height 8
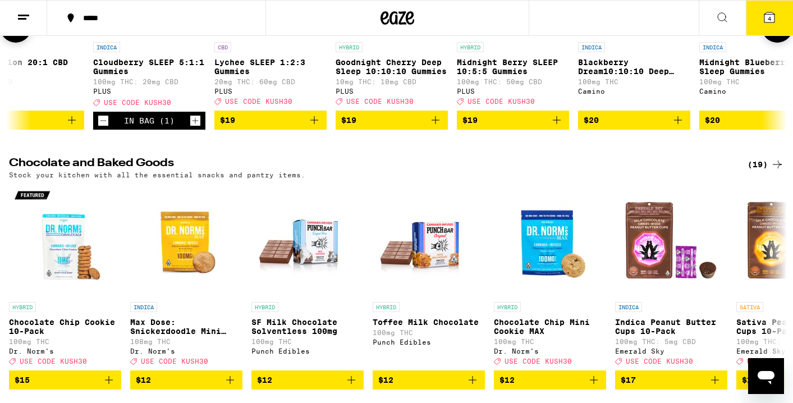
scroll to position [0, 5878]
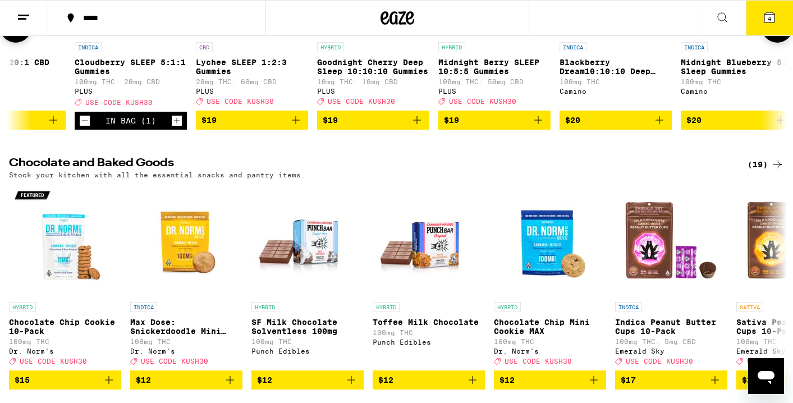
click at [778, 31] on icon at bounding box center [777, 27] width 9 height 8
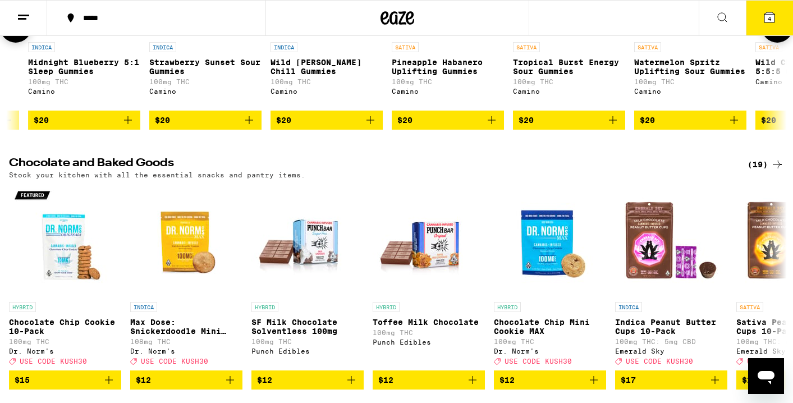
click at [778, 31] on icon at bounding box center [777, 27] width 9 height 8
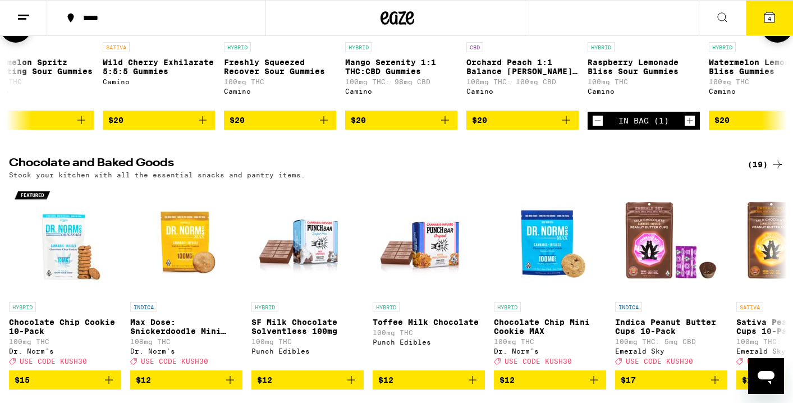
click at [778, 31] on icon at bounding box center [777, 27] width 9 height 8
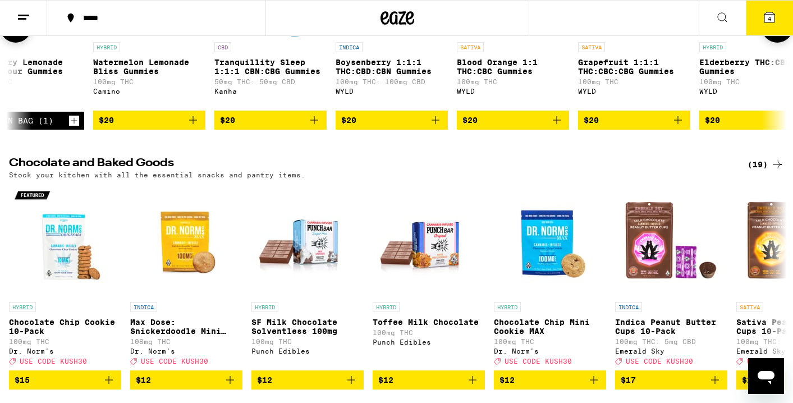
scroll to position [0, 7837]
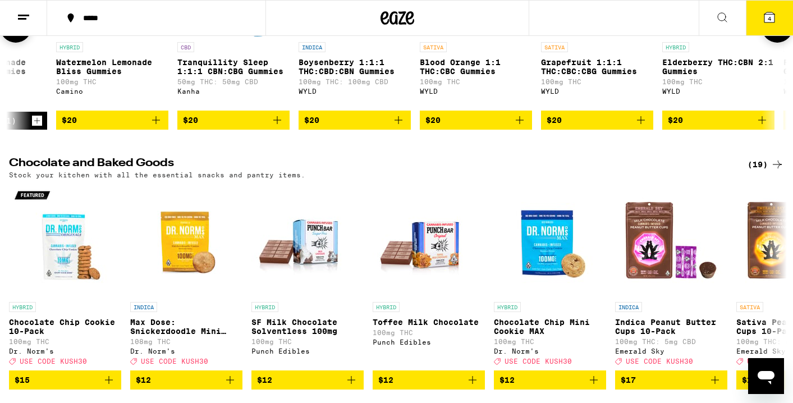
click at [778, 31] on icon at bounding box center [777, 27] width 9 height 8
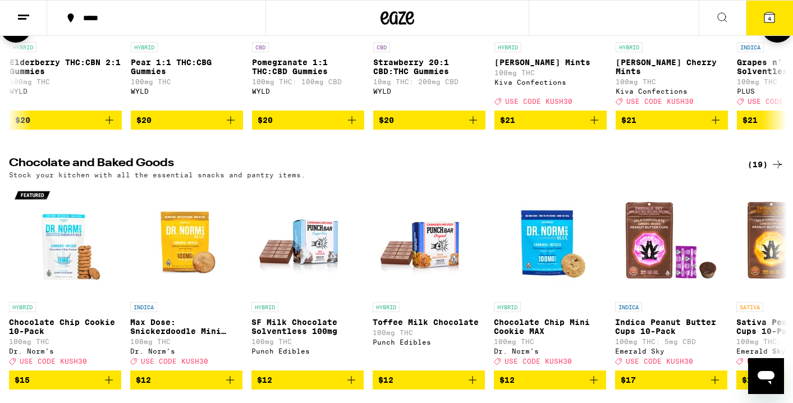
click at [778, 31] on icon at bounding box center [777, 27] width 9 height 8
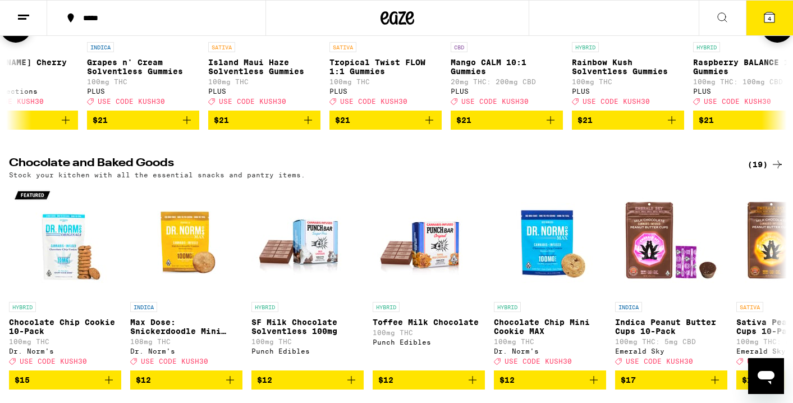
scroll to position [0, 9143]
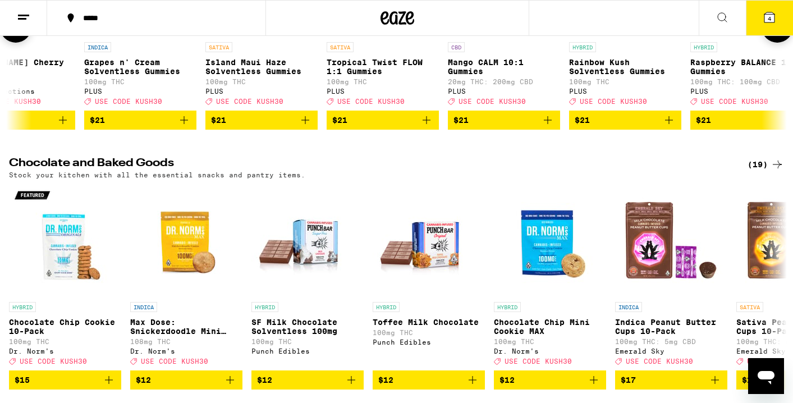
click at [778, 31] on icon at bounding box center [777, 27] width 9 height 8
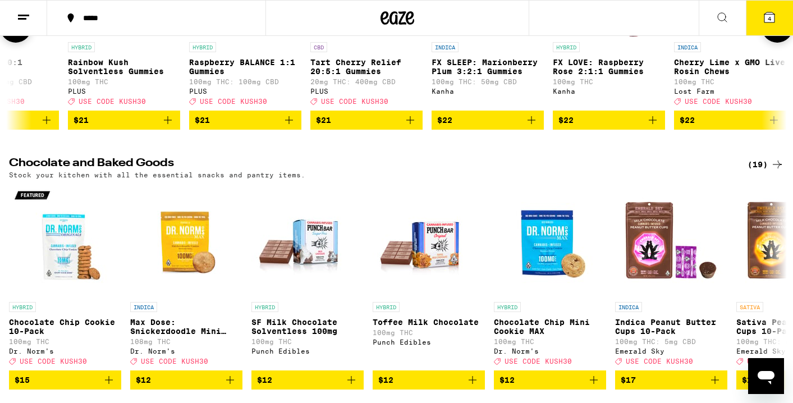
scroll to position [0, 9796]
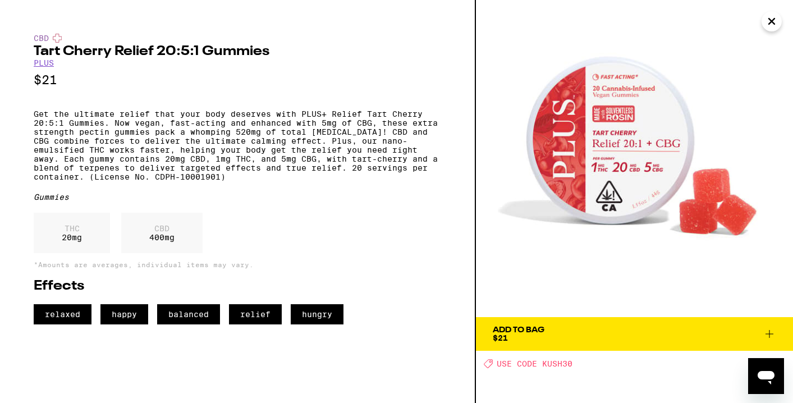
click at [770, 335] on icon at bounding box center [770, 334] width 8 height 8
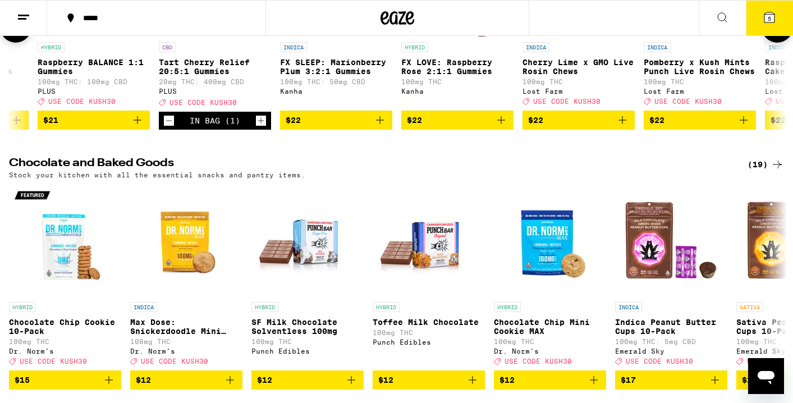
click at [779, 34] on icon at bounding box center [777, 26] width 13 height 13
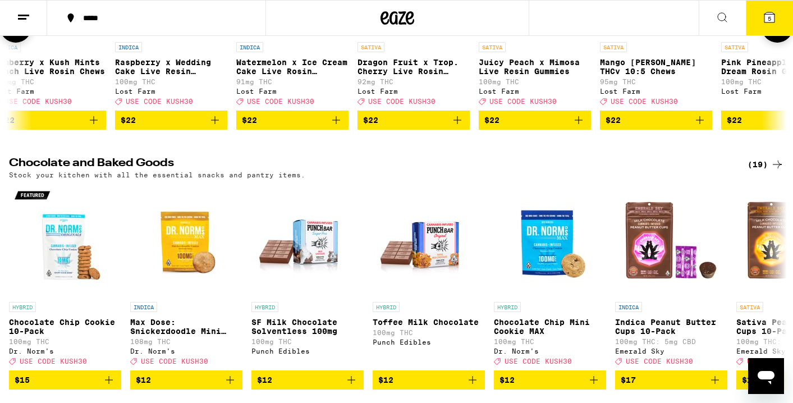
scroll to position [0, 10449]
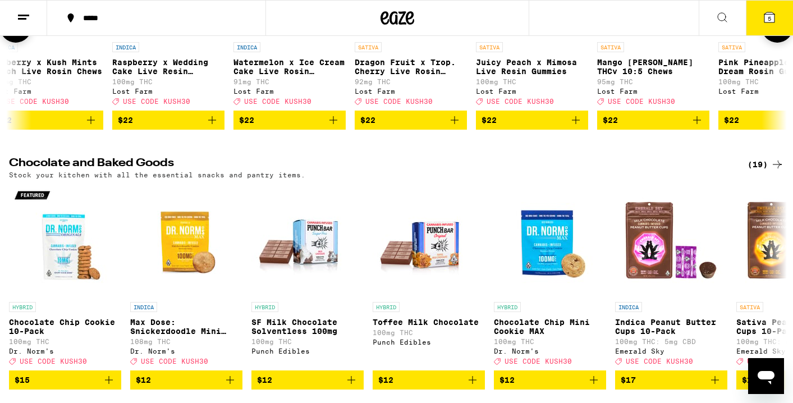
click at [779, 34] on icon at bounding box center [777, 26] width 13 height 13
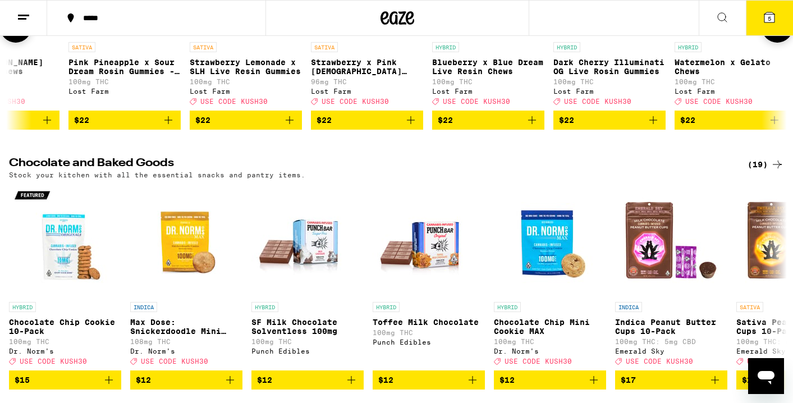
scroll to position [0, 11102]
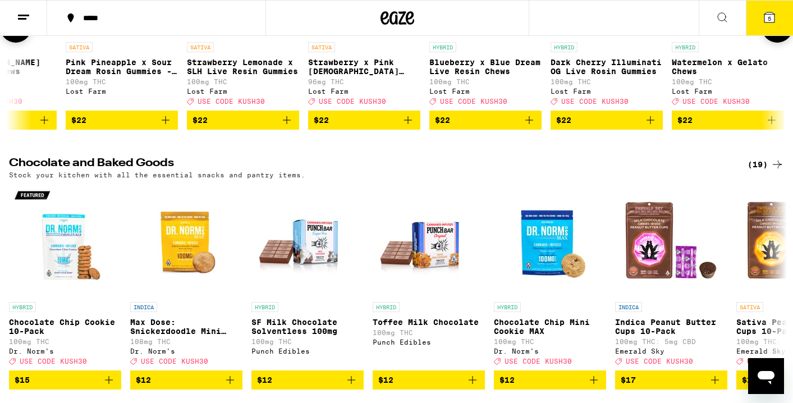
click at [779, 34] on icon at bounding box center [777, 26] width 13 height 13
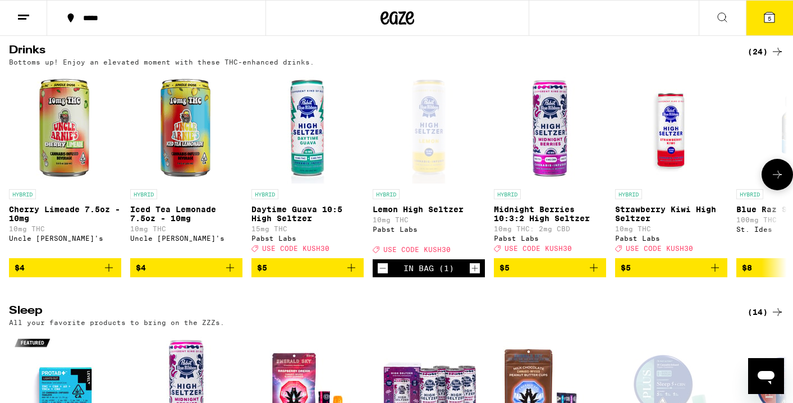
scroll to position [3821, 0]
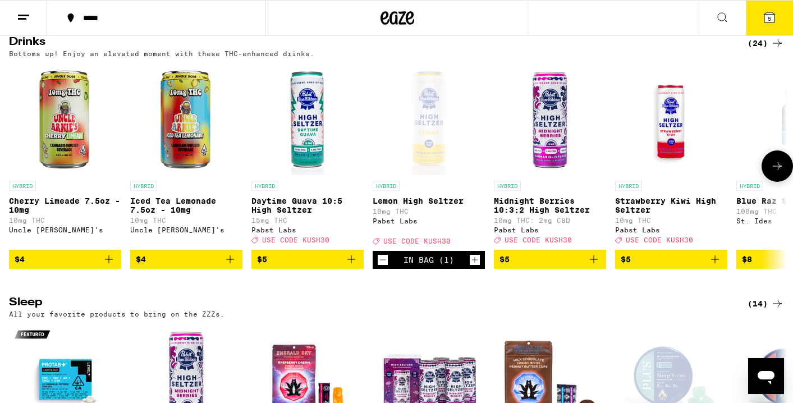
click at [769, 182] on button at bounding box center [777, 165] width 31 height 31
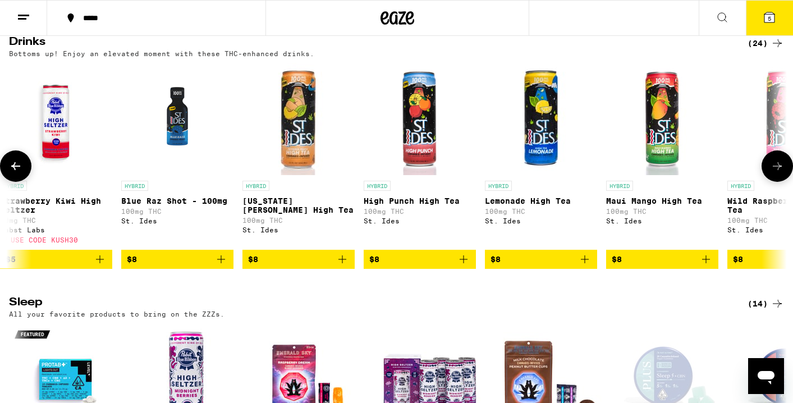
scroll to position [0, 653]
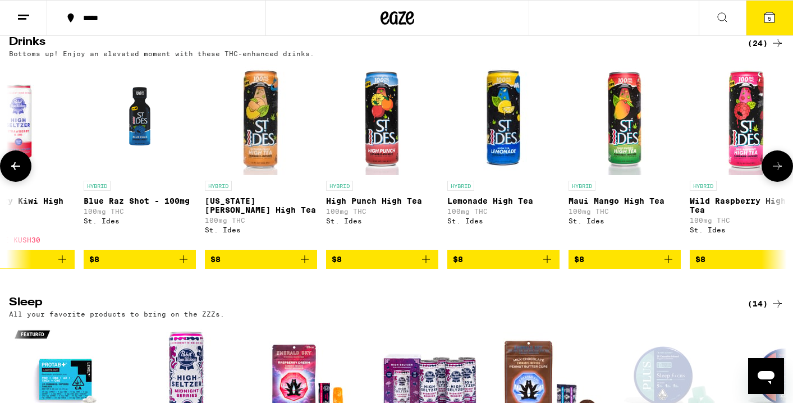
click at [770, 182] on button at bounding box center [777, 165] width 31 height 31
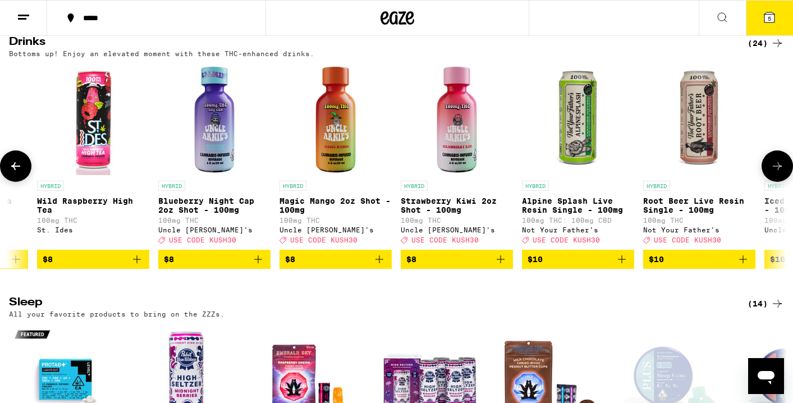
click at [770, 182] on button at bounding box center [777, 165] width 31 height 31
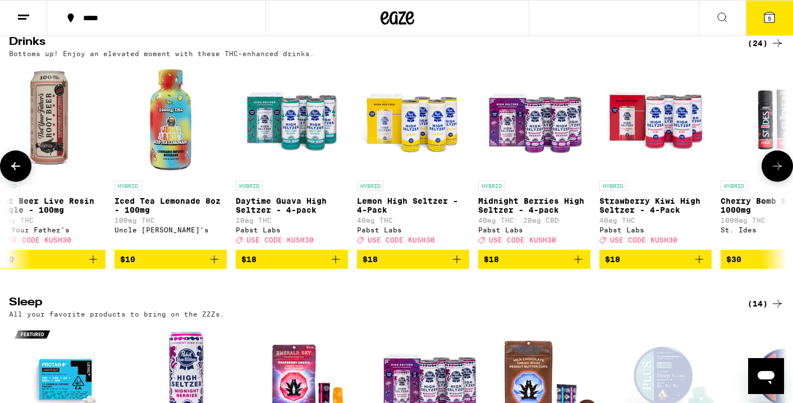
scroll to position [0, 1959]
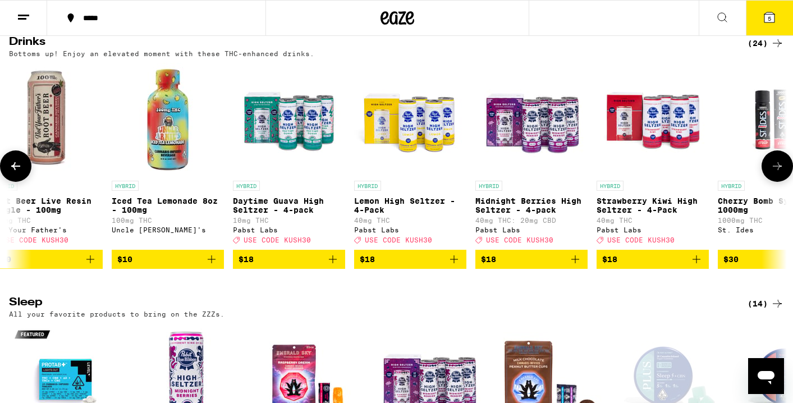
click at [20, 173] on icon at bounding box center [15, 165] width 13 height 13
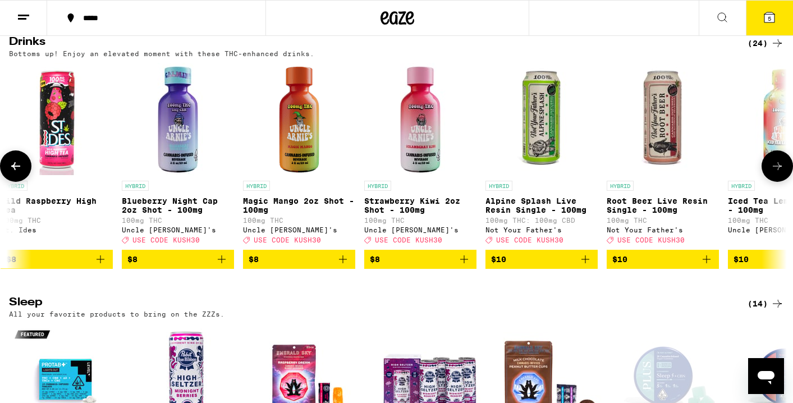
scroll to position [0, 1306]
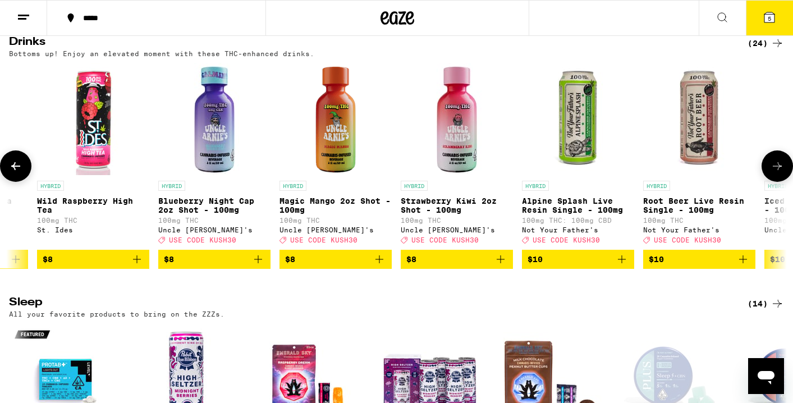
click at [742, 266] on icon "Add to bag" at bounding box center [743, 259] width 13 height 13
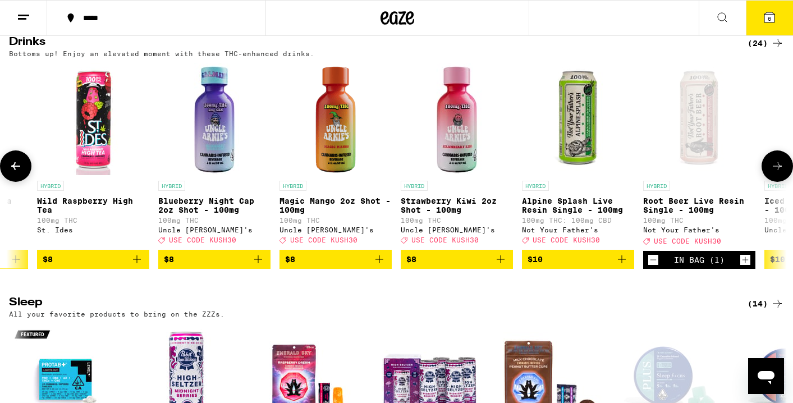
click at [781, 173] on icon at bounding box center [777, 165] width 13 height 13
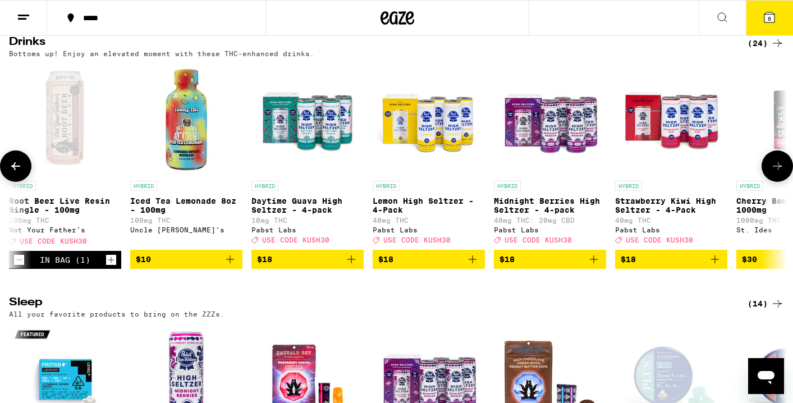
scroll to position [0, 1959]
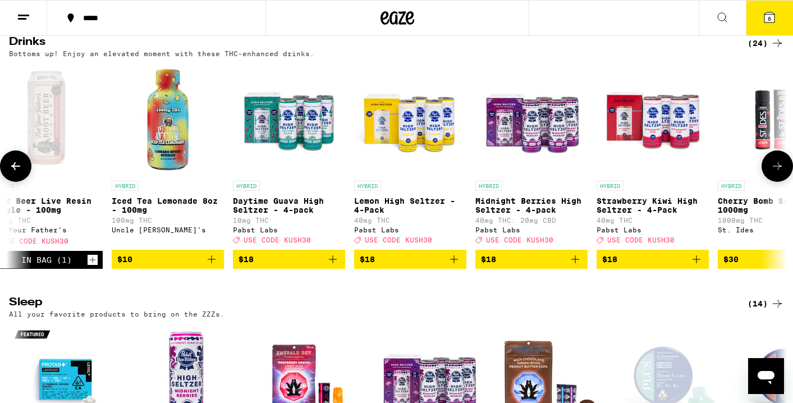
click at [781, 173] on icon at bounding box center [777, 165] width 13 height 13
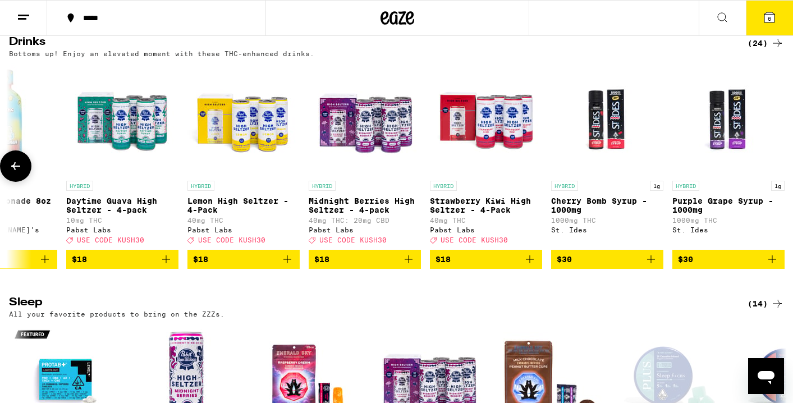
scroll to position [0, 2136]
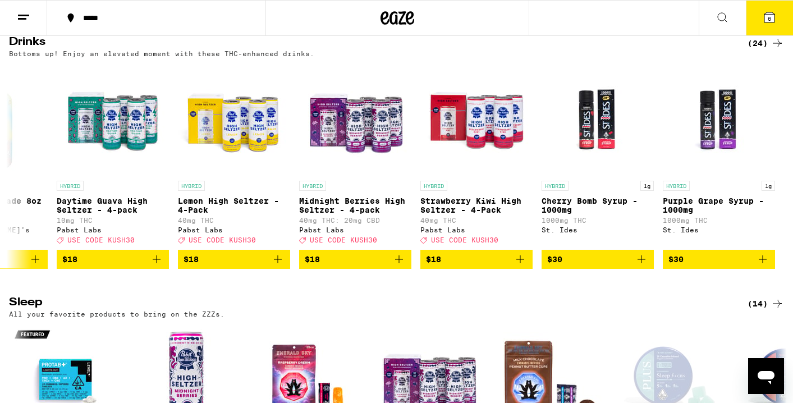
click at [770, 18] on span "6" at bounding box center [769, 18] width 3 height 7
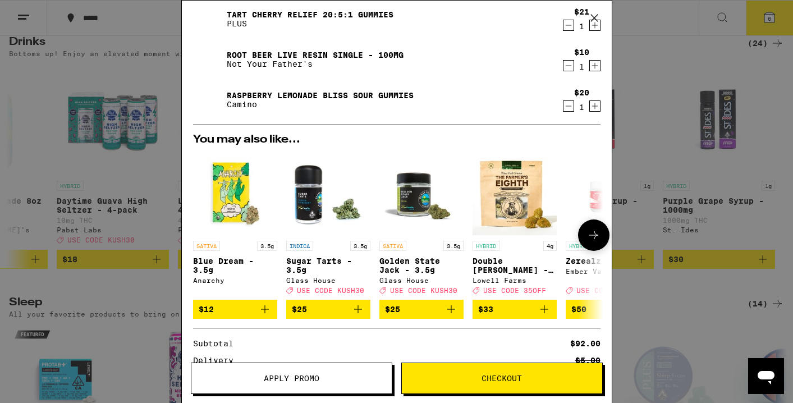
scroll to position [293, 0]
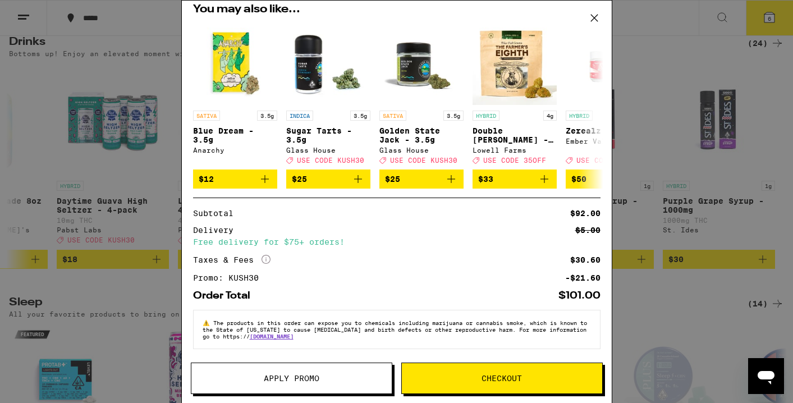
click at [511, 376] on span "Checkout" at bounding box center [502, 379] width 40 height 8
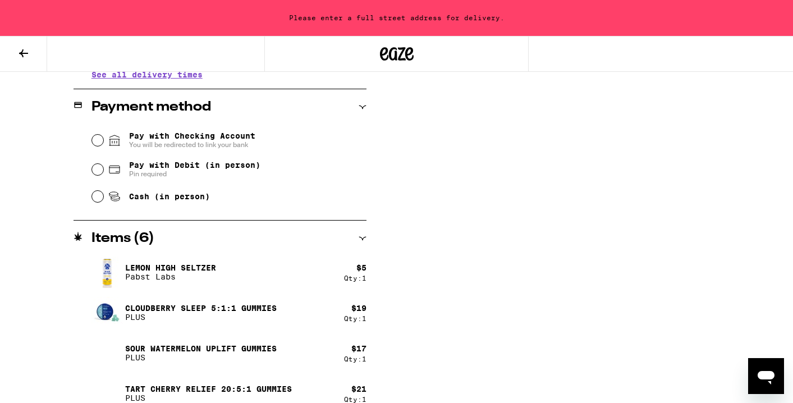
scroll to position [464, 0]
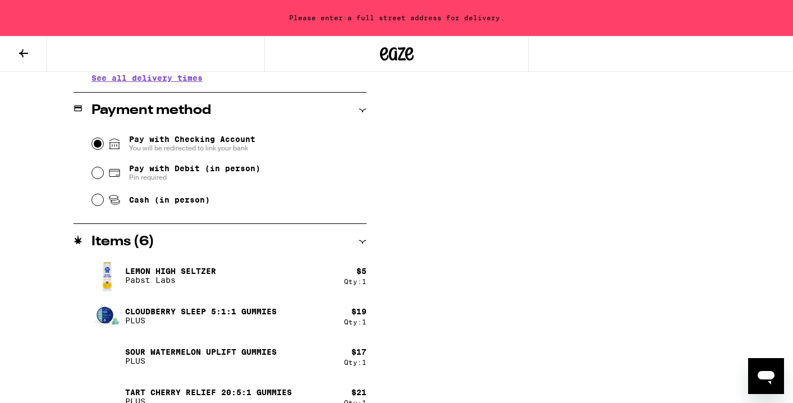
click at [97, 144] on input "Pay with Checking Account You will be redirected to link your bank" at bounding box center [97, 143] width 11 height 11
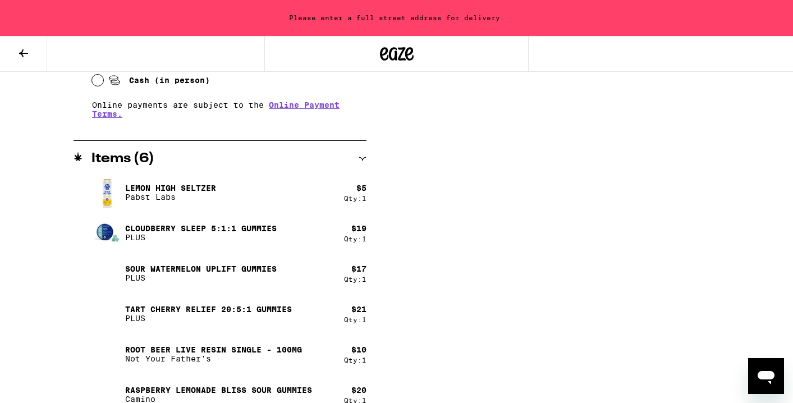
scroll to position [600, 0]
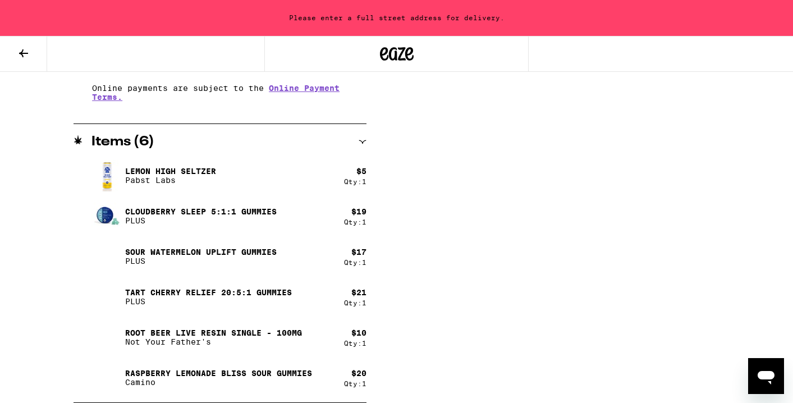
click at [313, 95] on link "Online Payment Terms." at bounding box center [216, 93] width 248 height 18
click at [476, 19] on div "Please enter a full street address for delivery." at bounding box center [396, 18] width 793 height 36
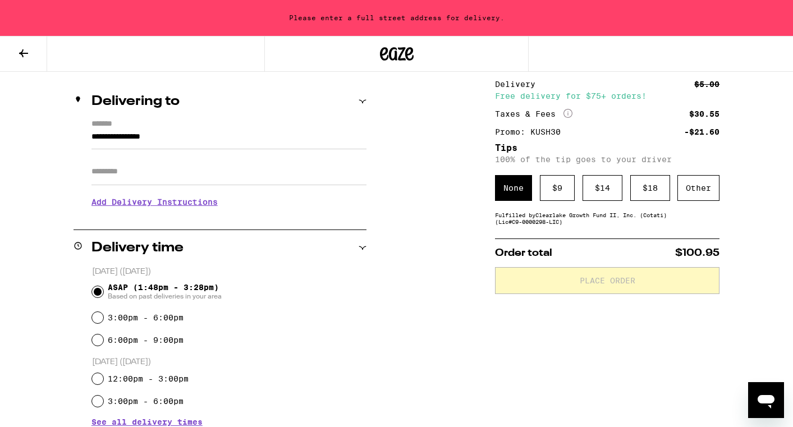
scroll to position [81, 0]
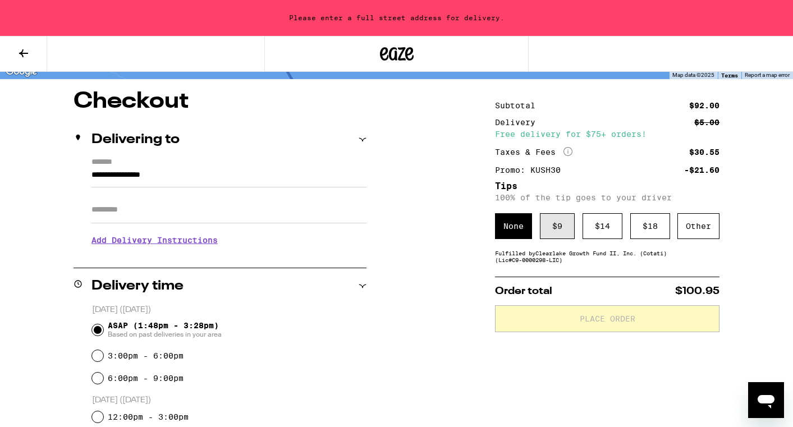
click at [560, 225] on div "$ 9" at bounding box center [557, 226] width 35 height 26
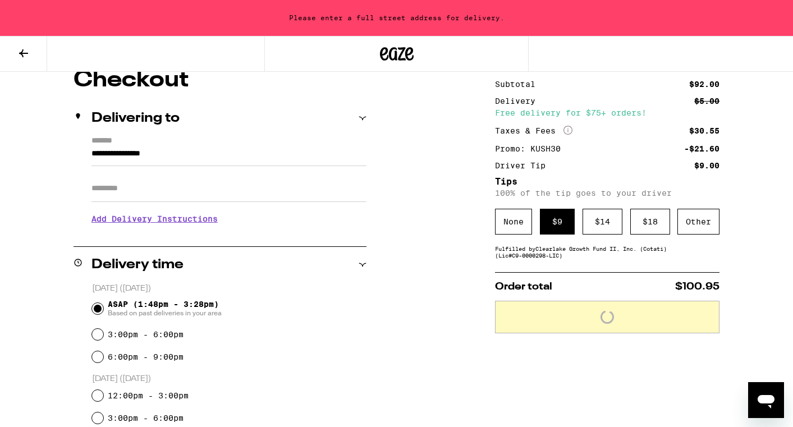
scroll to position [103, 0]
click at [191, 155] on input "**********" at bounding box center [229, 156] width 275 height 19
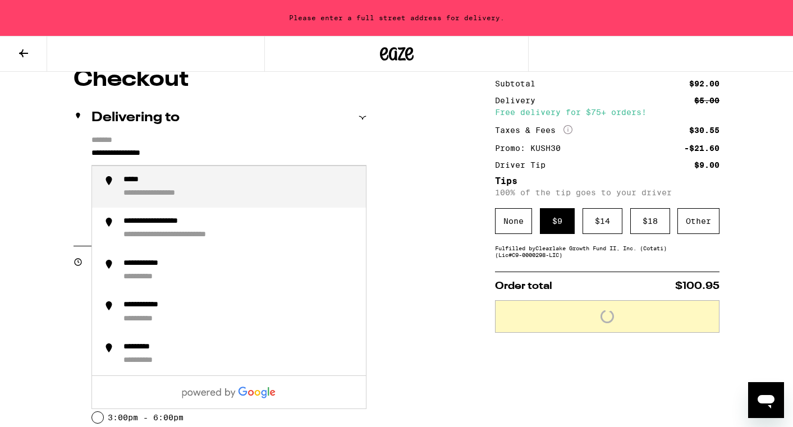
click at [191, 155] on input "**********" at bounding box center [229, 156] width 275 height 19
click at [201, 184] on div "**********" at bounding box center [241, 187] width 234 height 24
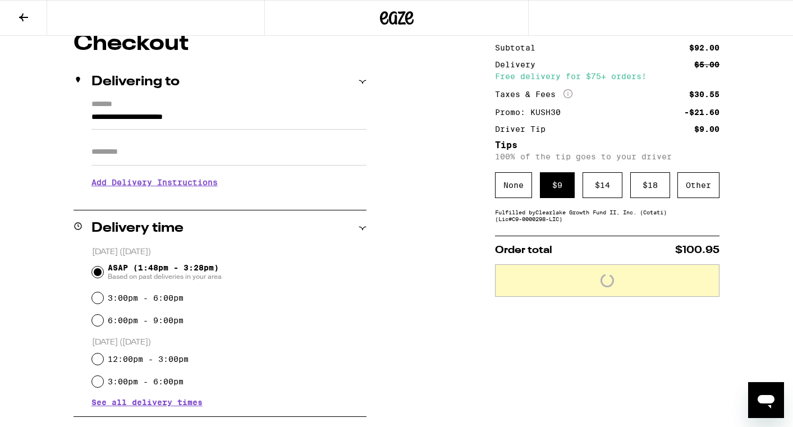
type input "**********"
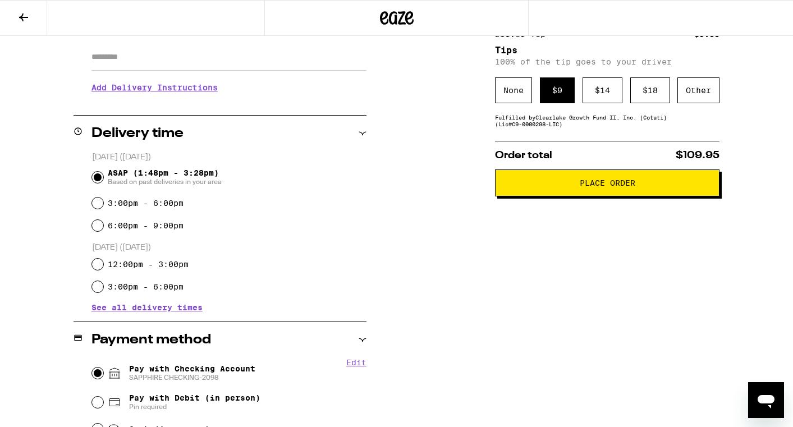
scroll to position [0, 0]
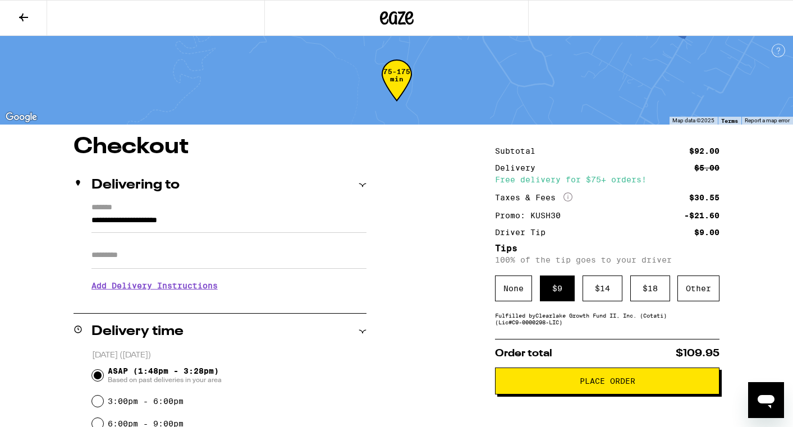
click at [582, 385] on span "Place Order" at bounding box center [608, 381] width 56 height 8
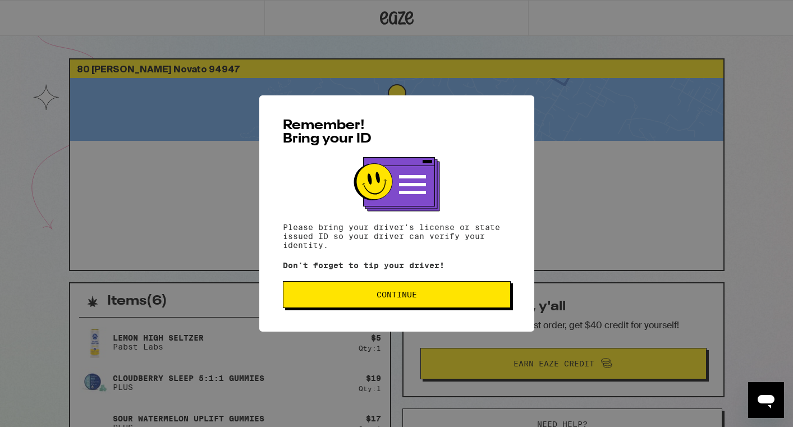
click at [410, 297] on span "Continue" at bounding box center [397, 295] width 40 height 8
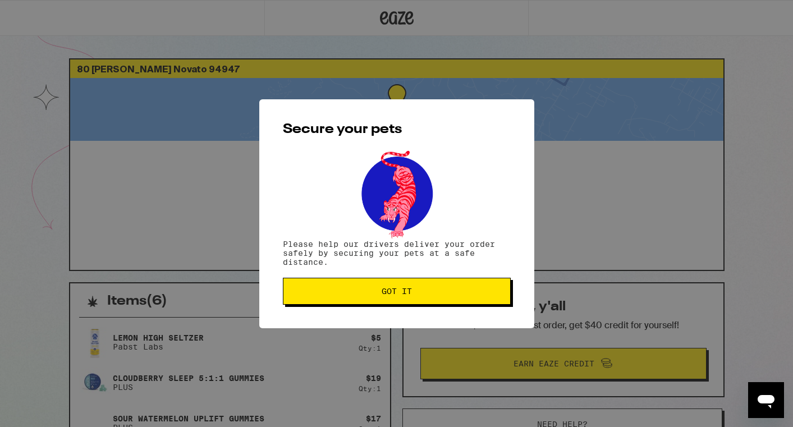
click at [410, 295] on span "Got it" at bounding box center [397, 292] width 30 height 8
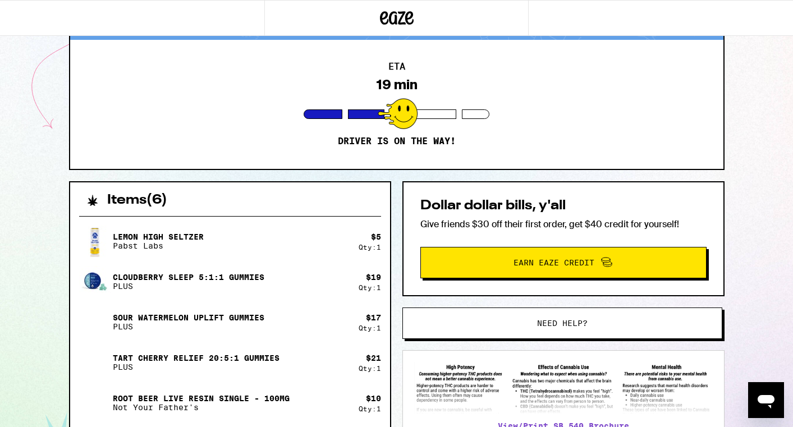
scroll to position [21, 0]
